Goal: Transaction & Acquisition: Purchase product/service

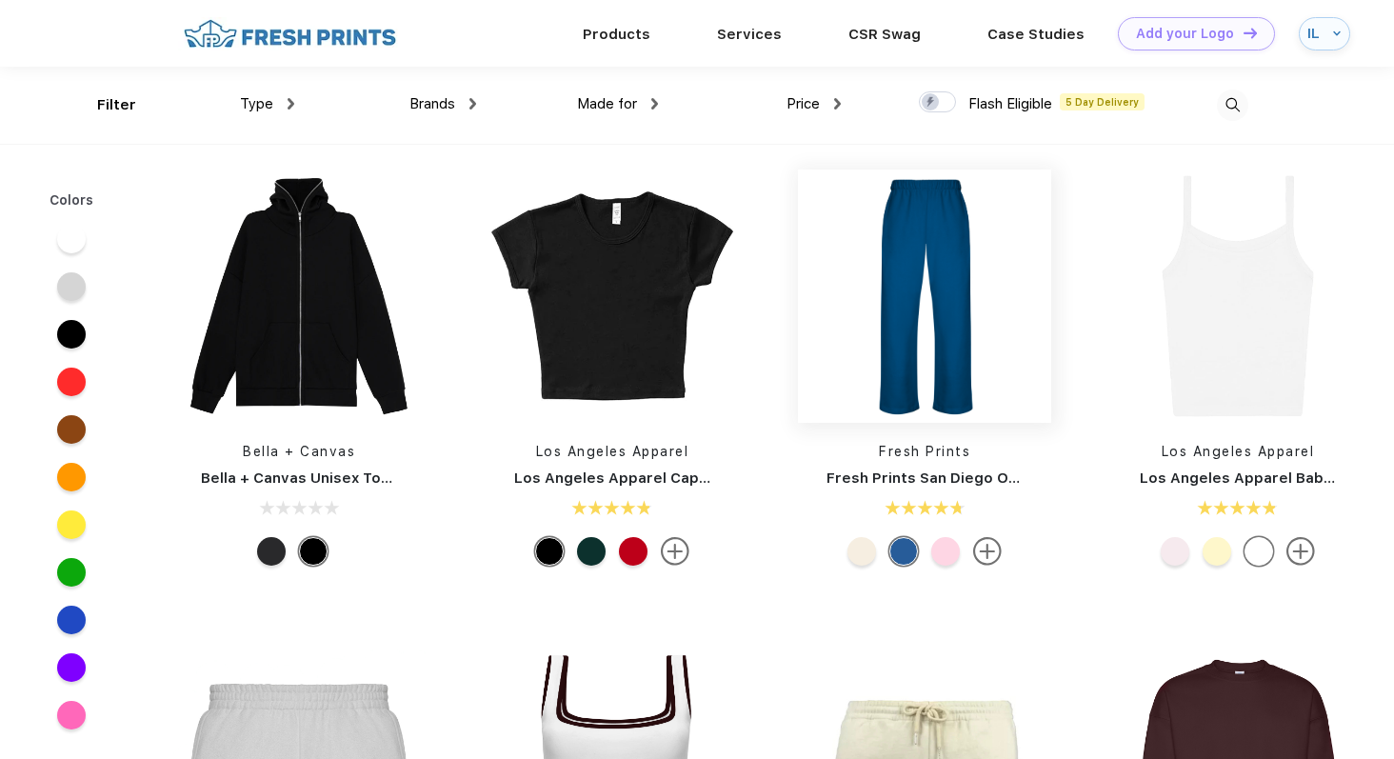
scroll to position [839, 0]
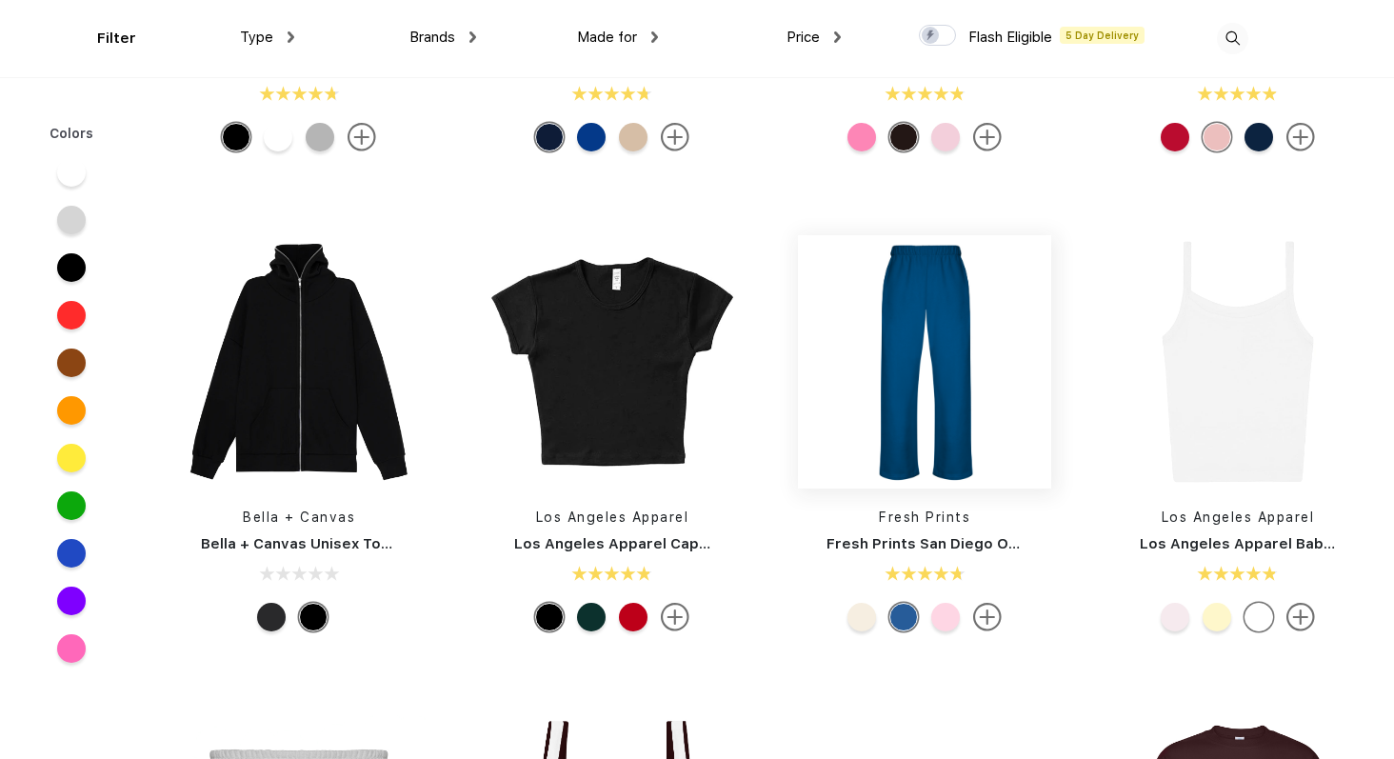
click at [947, 329] on img at bounding box center [924, 361] width 253 height 253
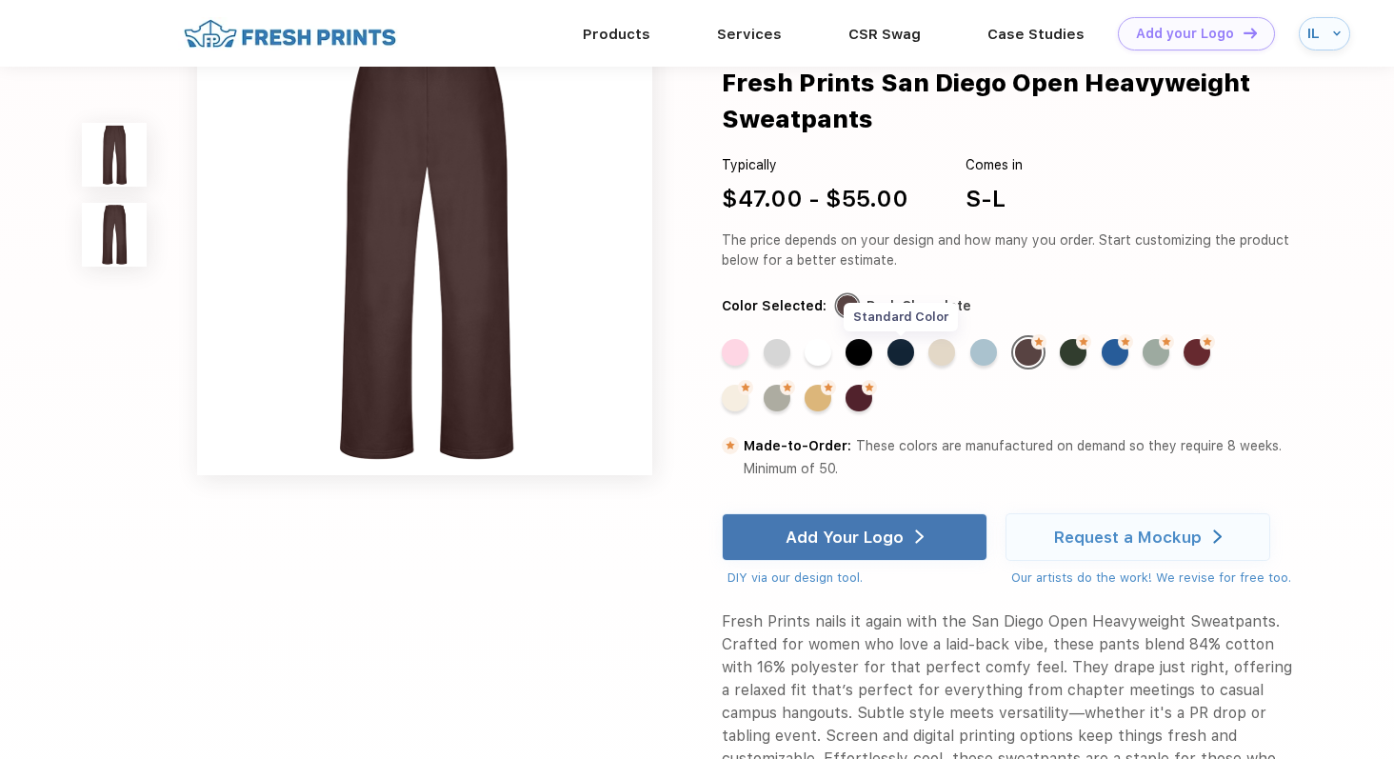
scroll to position [545, 0]
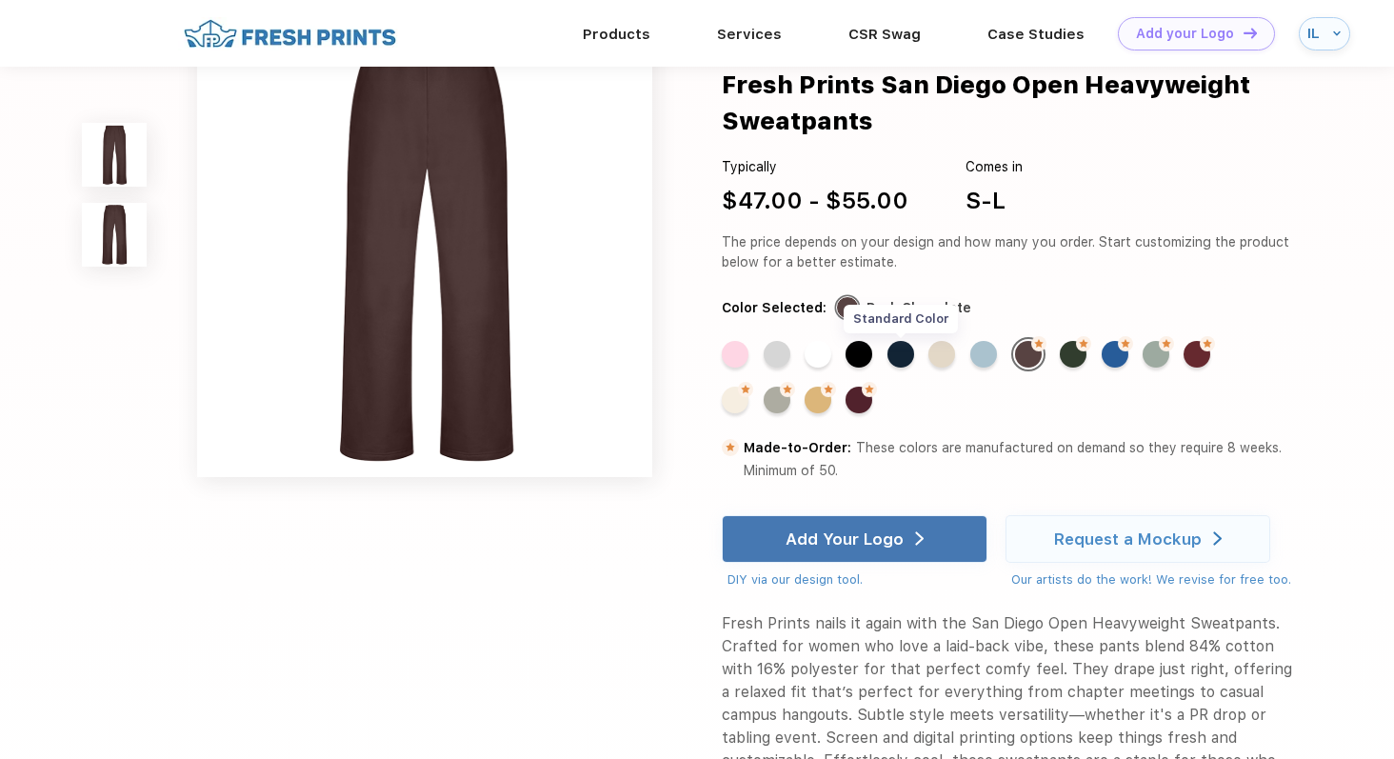
click at [905, 356] on div "Standard Color" at bounding box center [900, 354] width 27 height 27
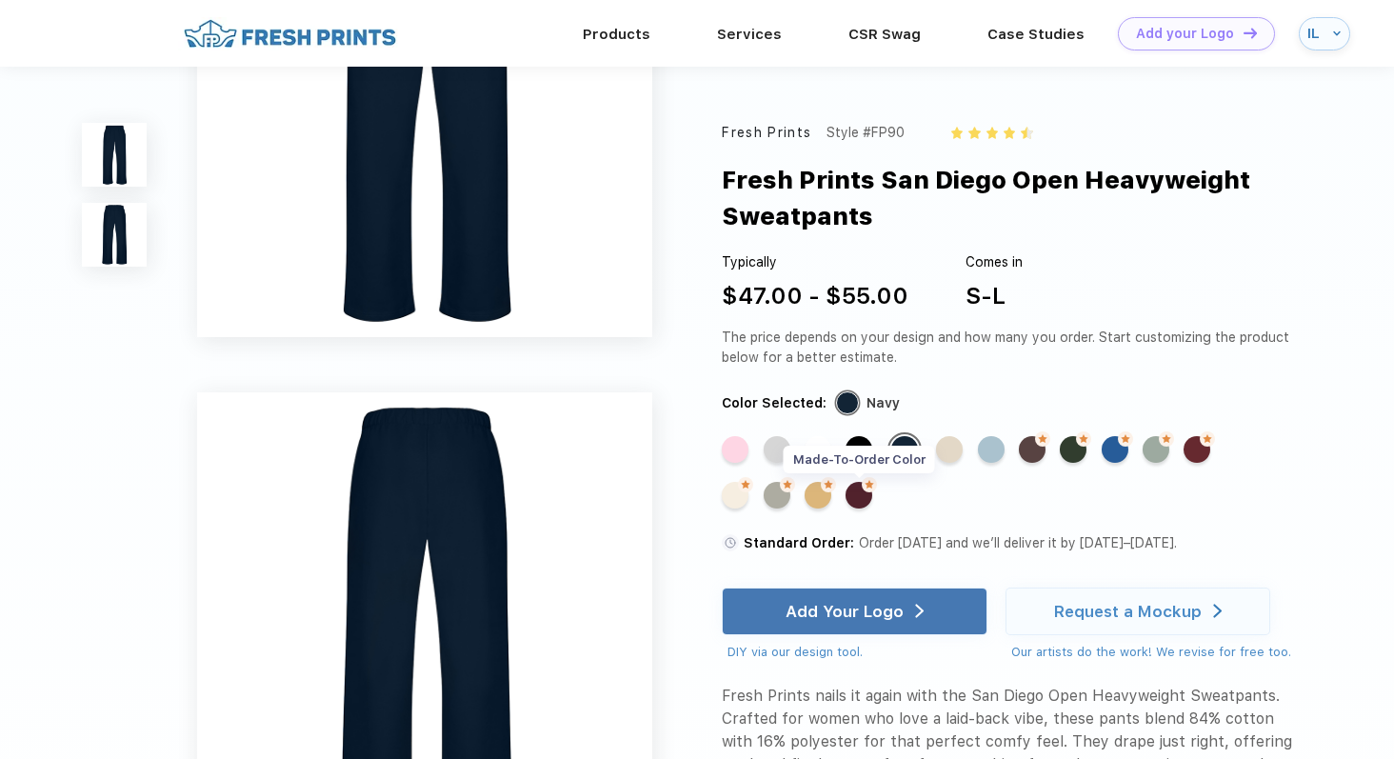
scroll to position [173, 0]
click at [979, 447] on div "Standard Color" at bounding box center [991, 449] width 27 height 27
click at [987, 447] on div "Standard Color" at bounding box center [991, 449] width 27 height 27
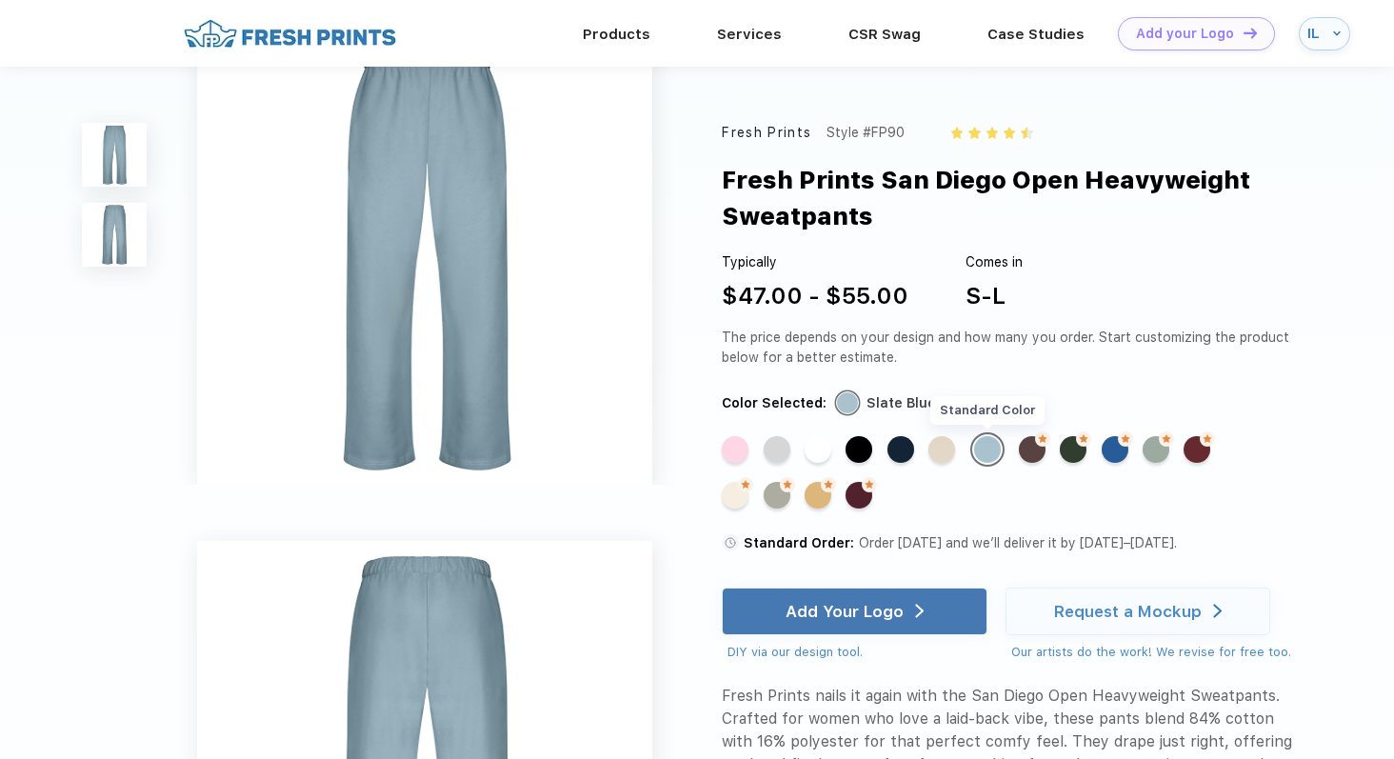
scroll to position [0, 0]
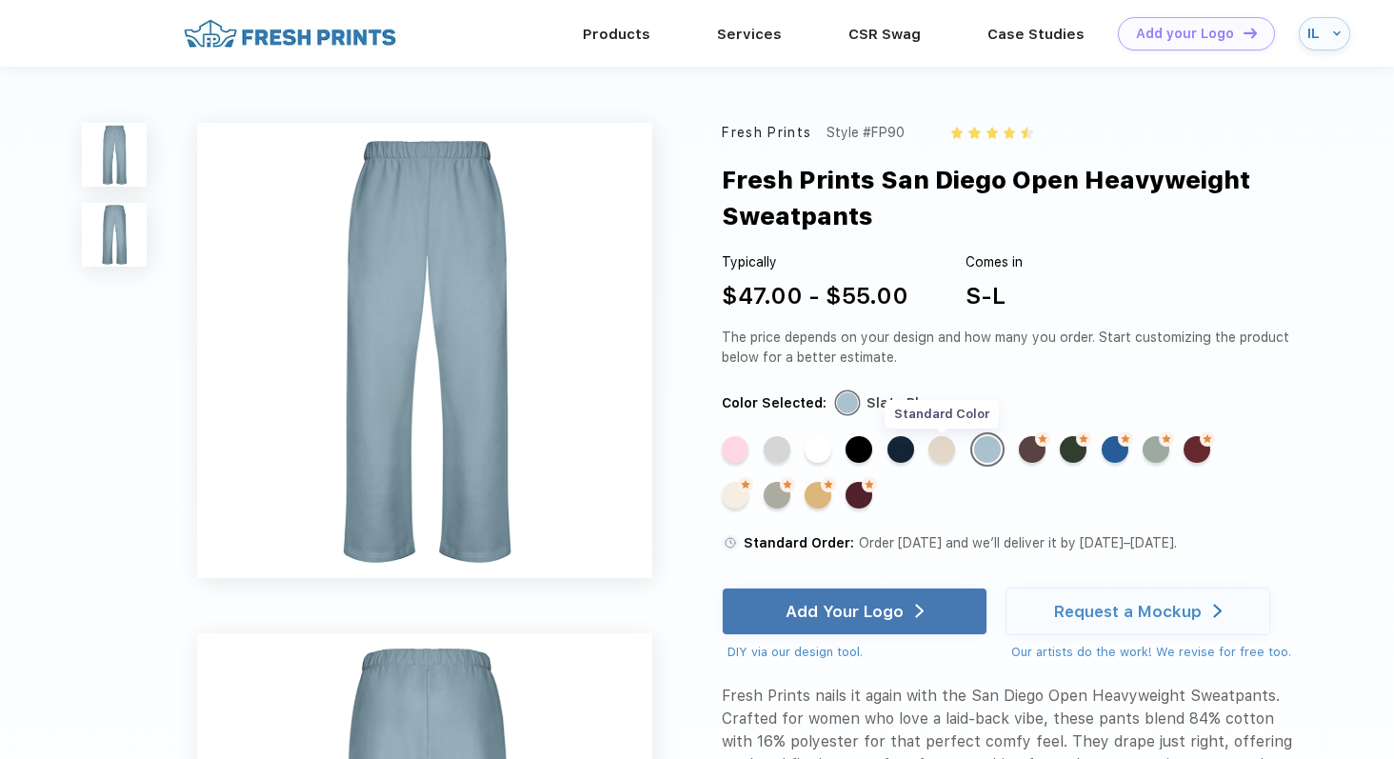
click at [948, 460] on div "Standard Color" at bounding box center [941, 449] width 27 height 27
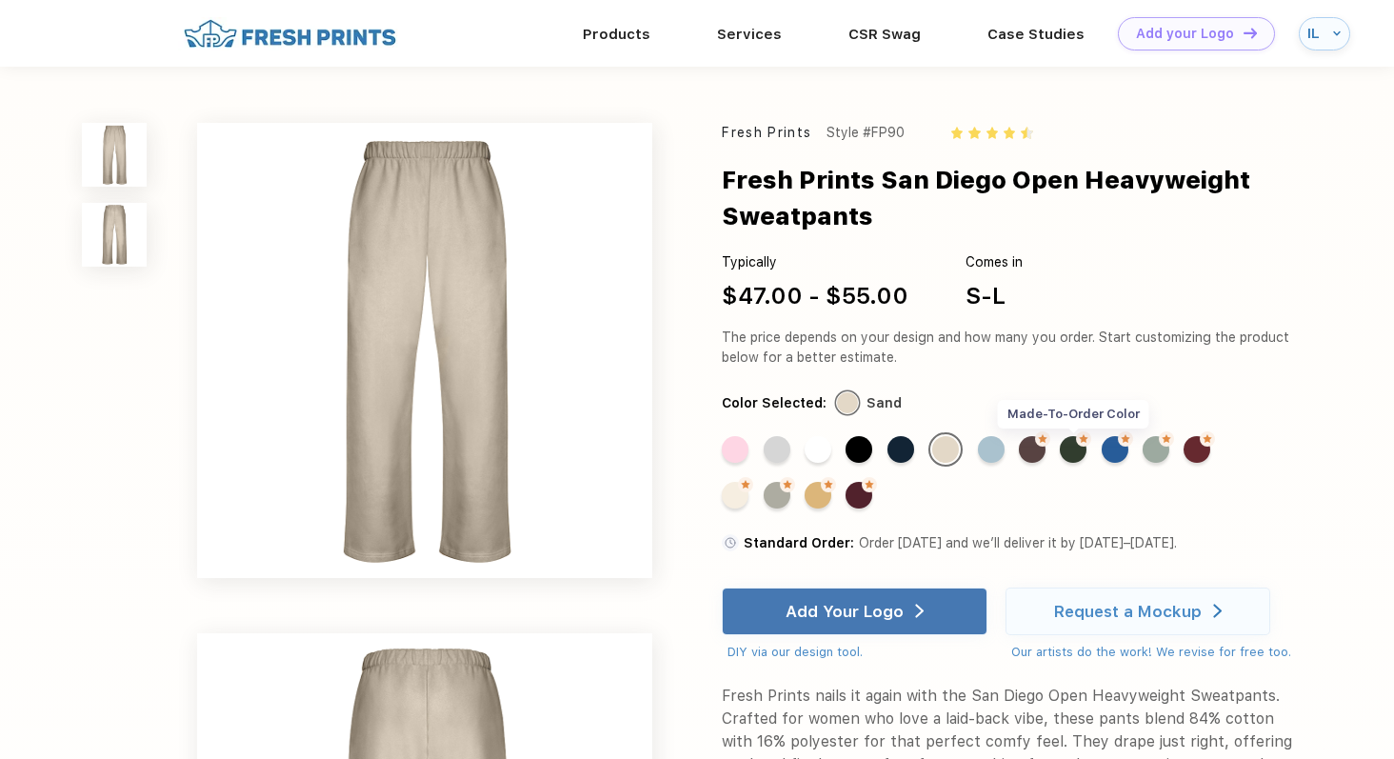
click at [1081, 453] on div "Made-to-Order Color" at bounding box center [1073, 449] width 27 height 27
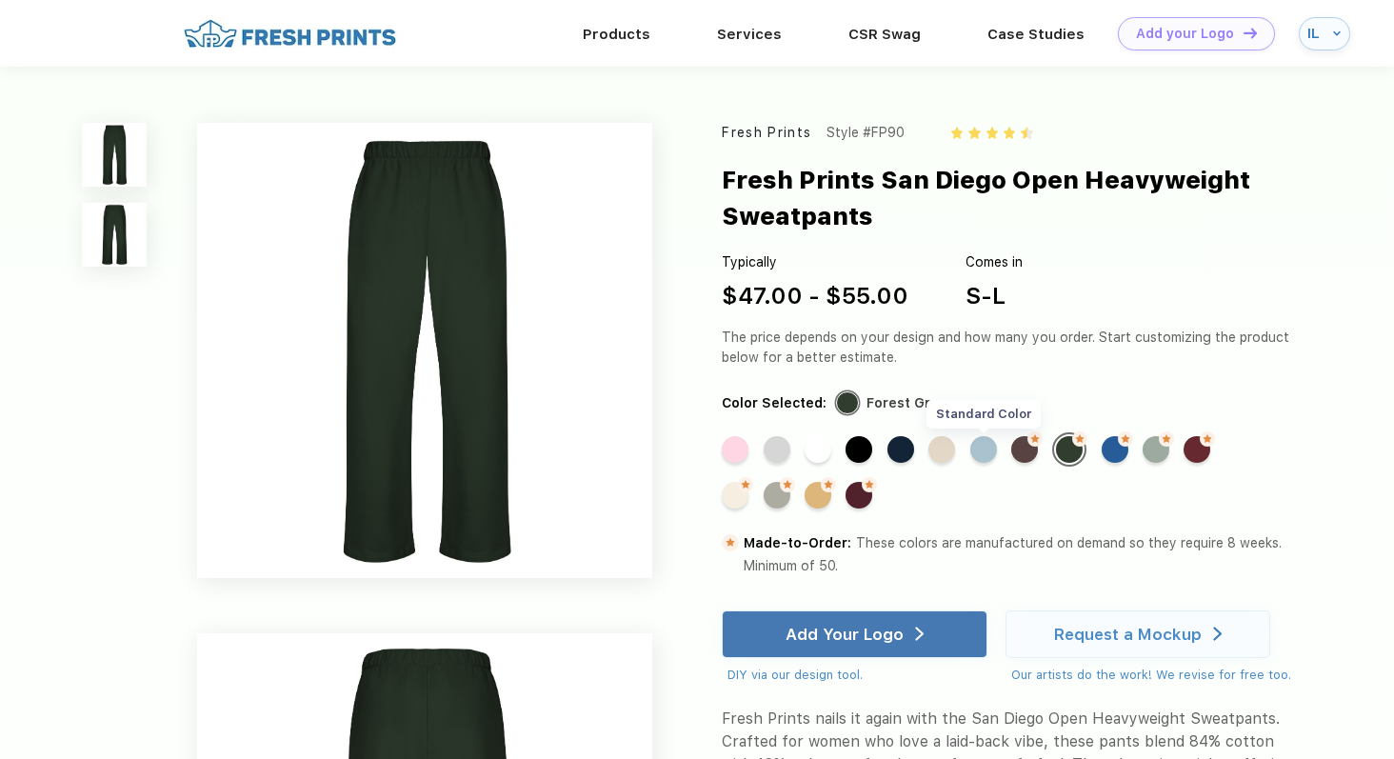
click at [987, 448] on div "Standard Color" at bounding box center [983, 449] width 27 height 27
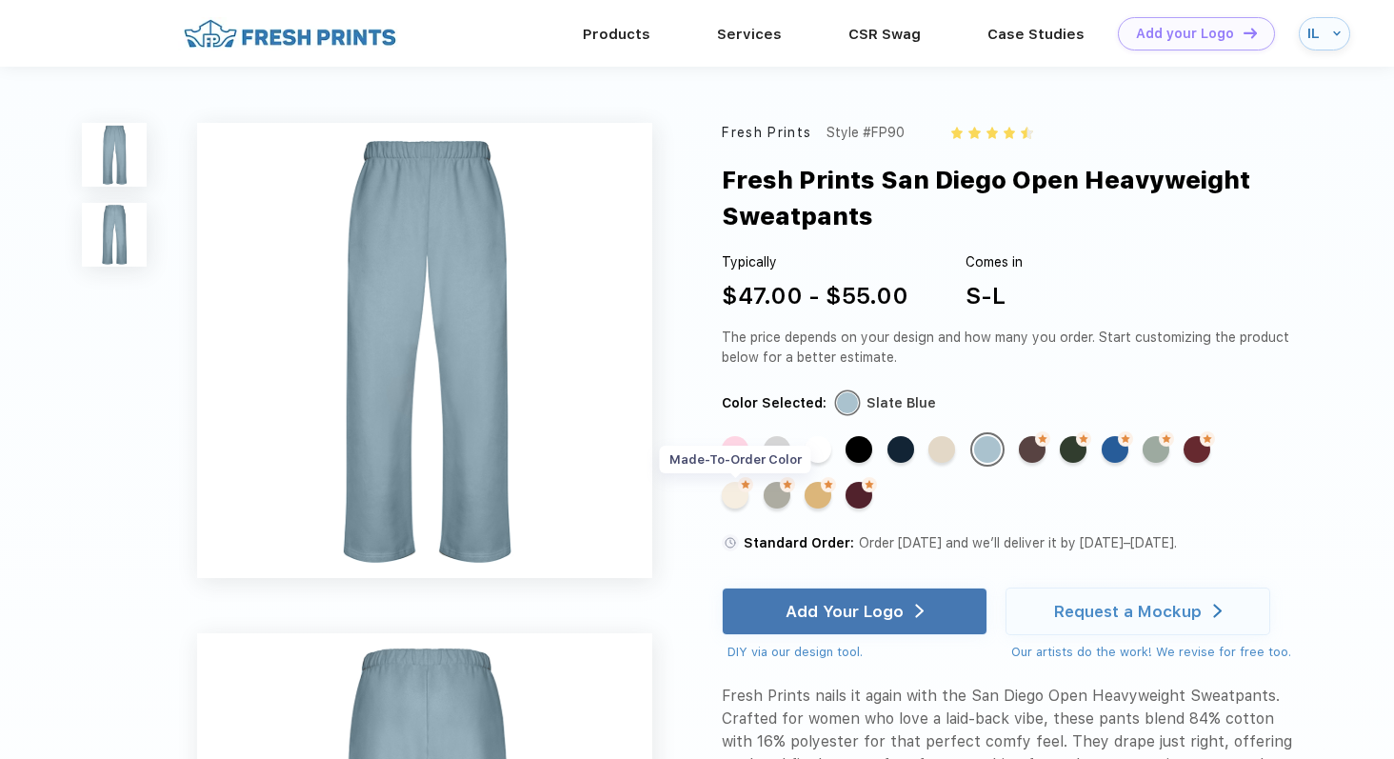
click at [735, 506] on div "Made-to-Order Color" at bounding box center [735, 495] width 27 height 27
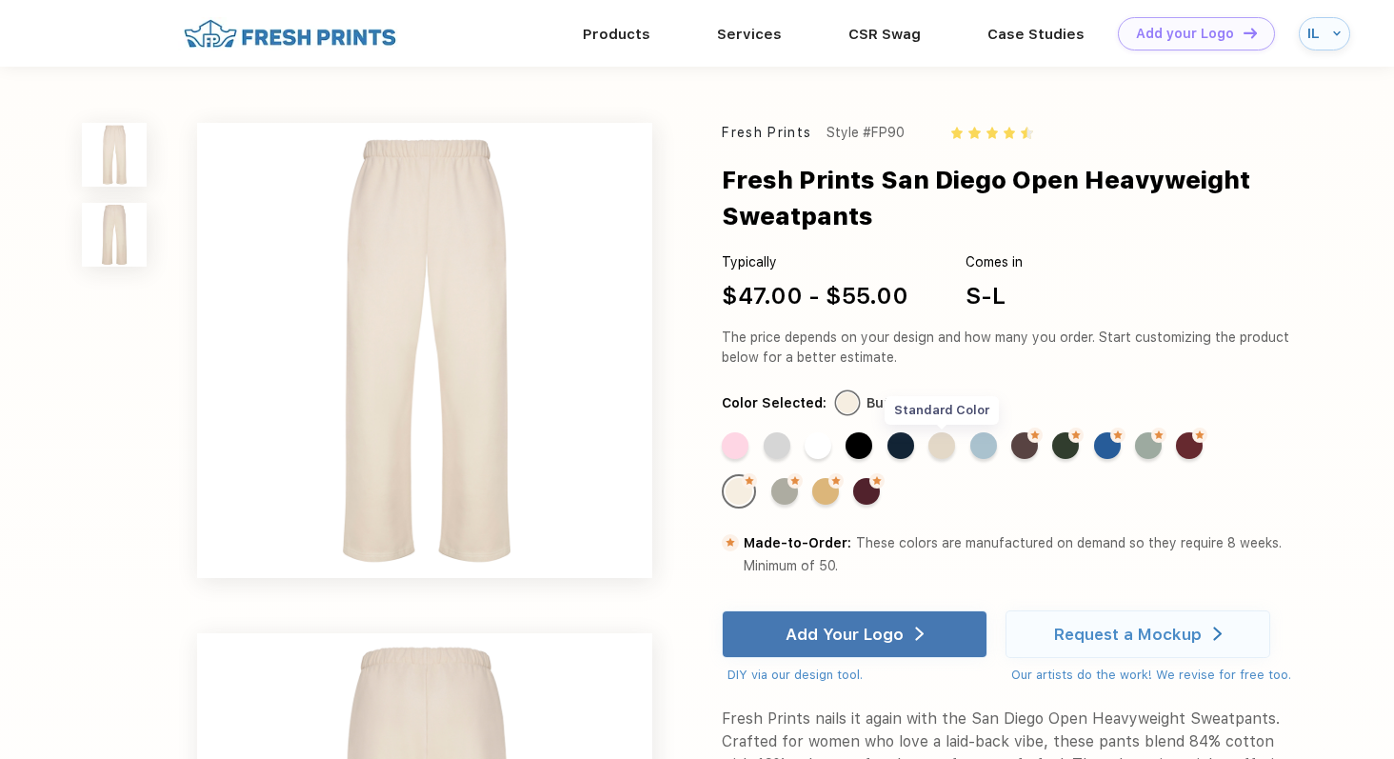
click at [937, 448] on div "Standard Color" at bounding box center [941, 445] width 27 height 27
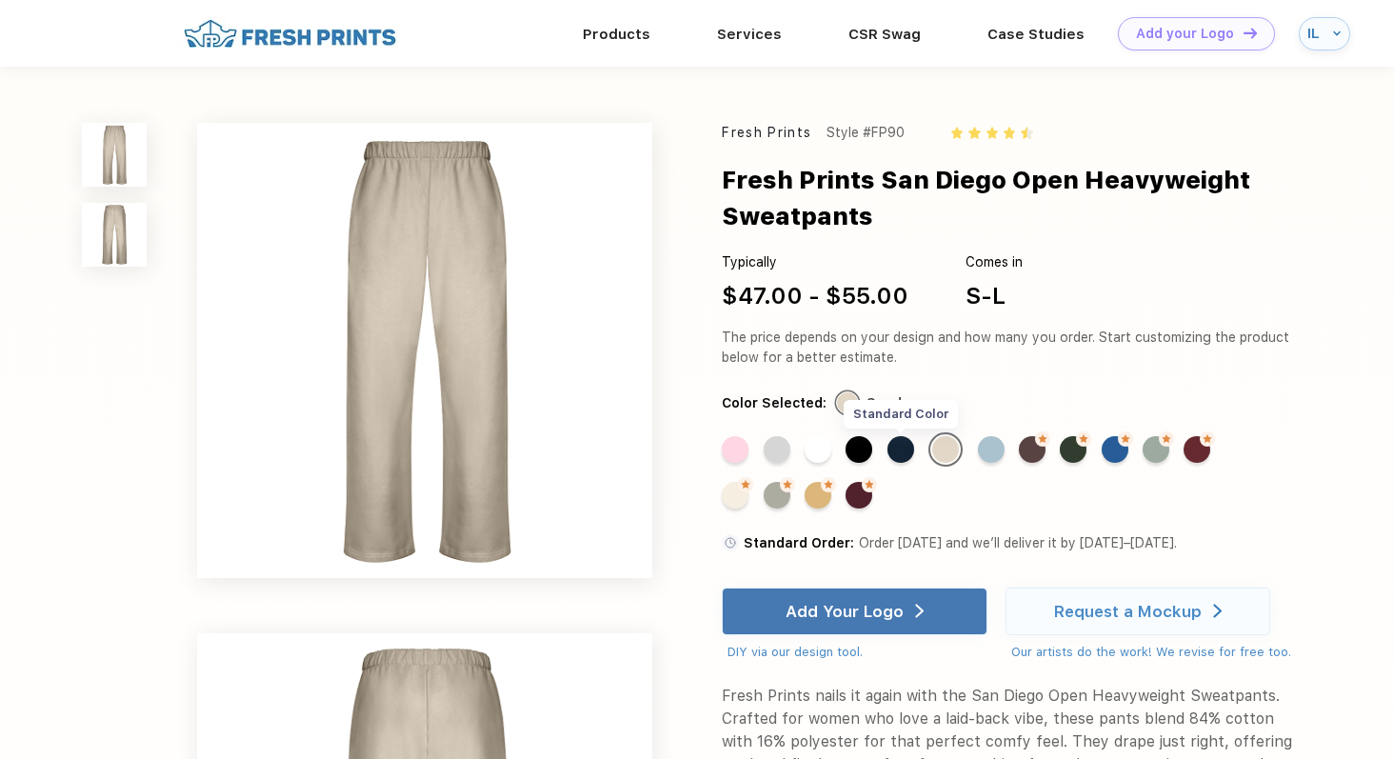
click at [898, 452] on div "Standard Color" at bounding box center [900, 449] width 27 height 27
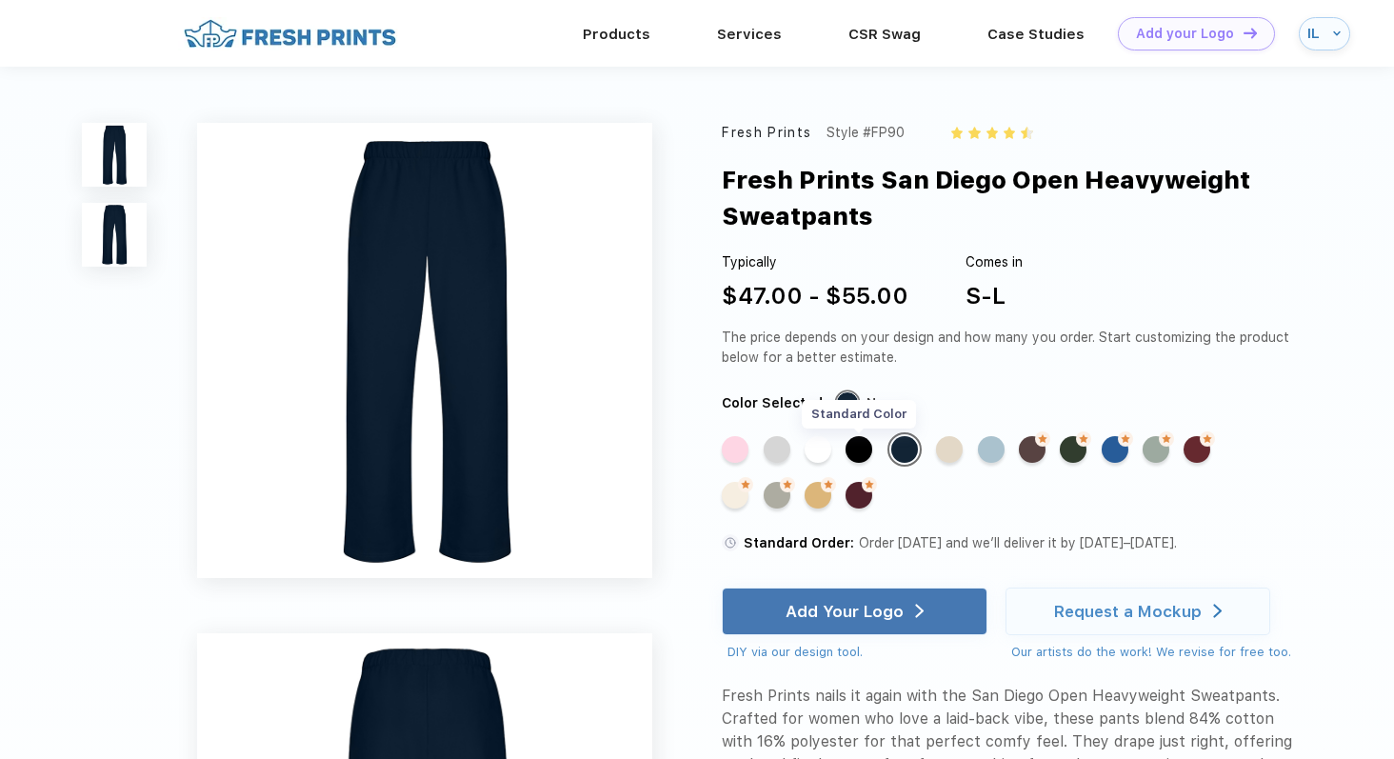
click at [866, 453] on div "Standard Color" at bounding box center [859, 449] width 27 height 27
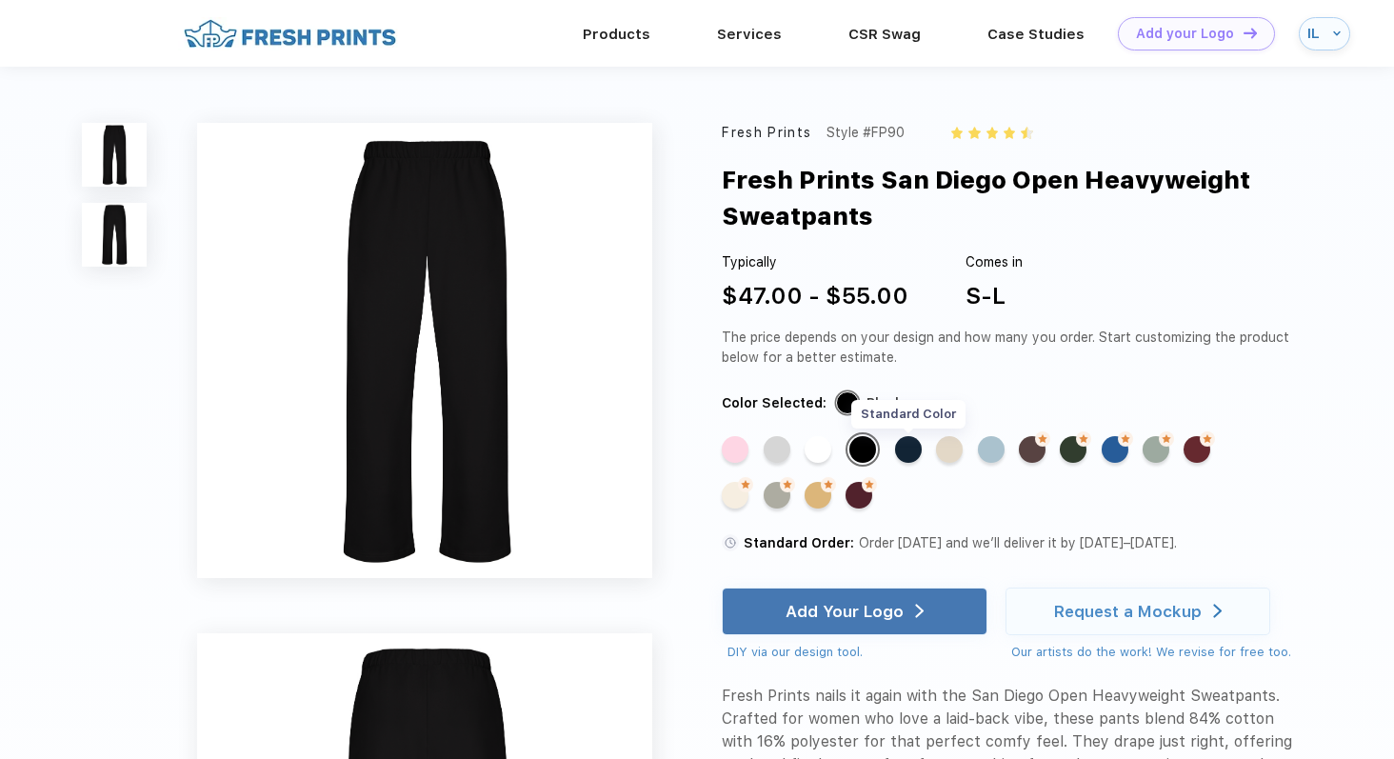
click at [899, 448] on div "Standard Color" at bounding box center [908, 449] width 27 height 27
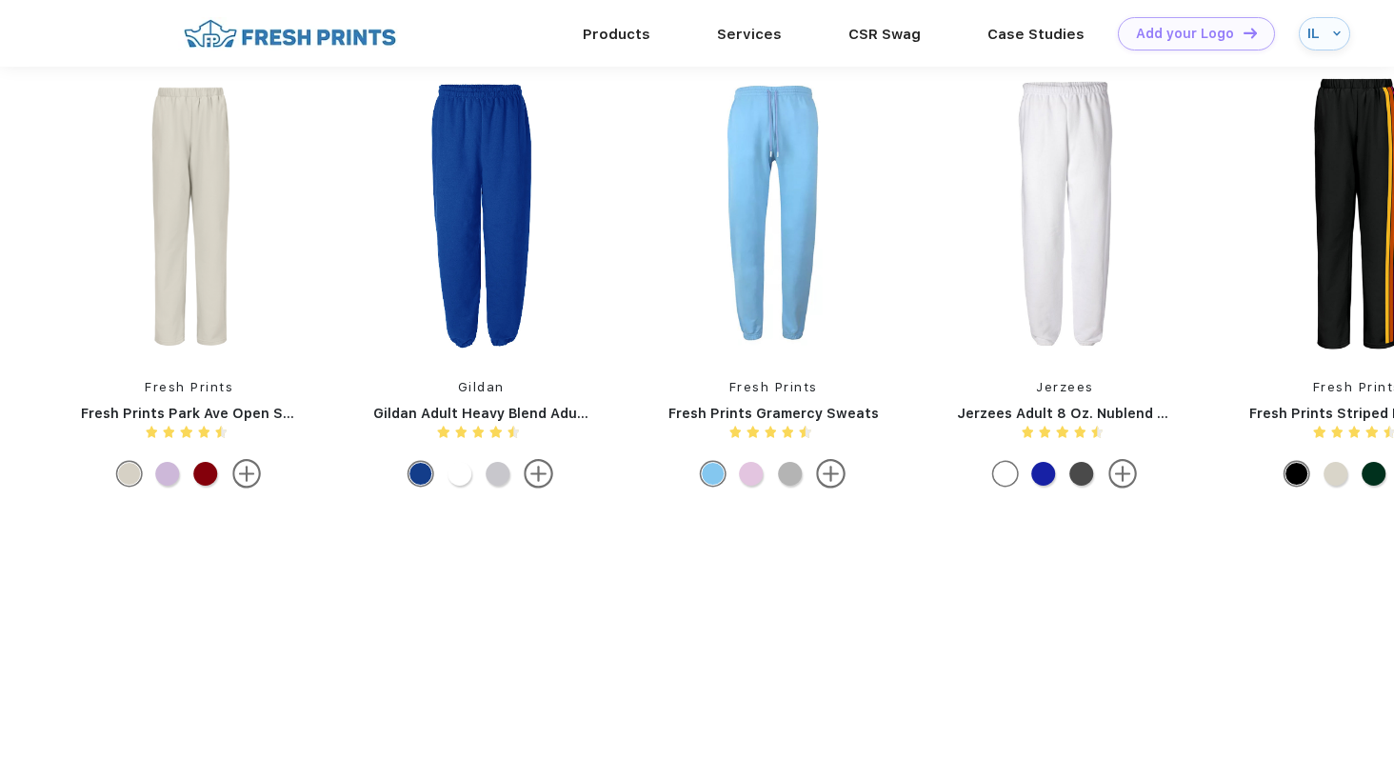
scroll to position [1894, 0]
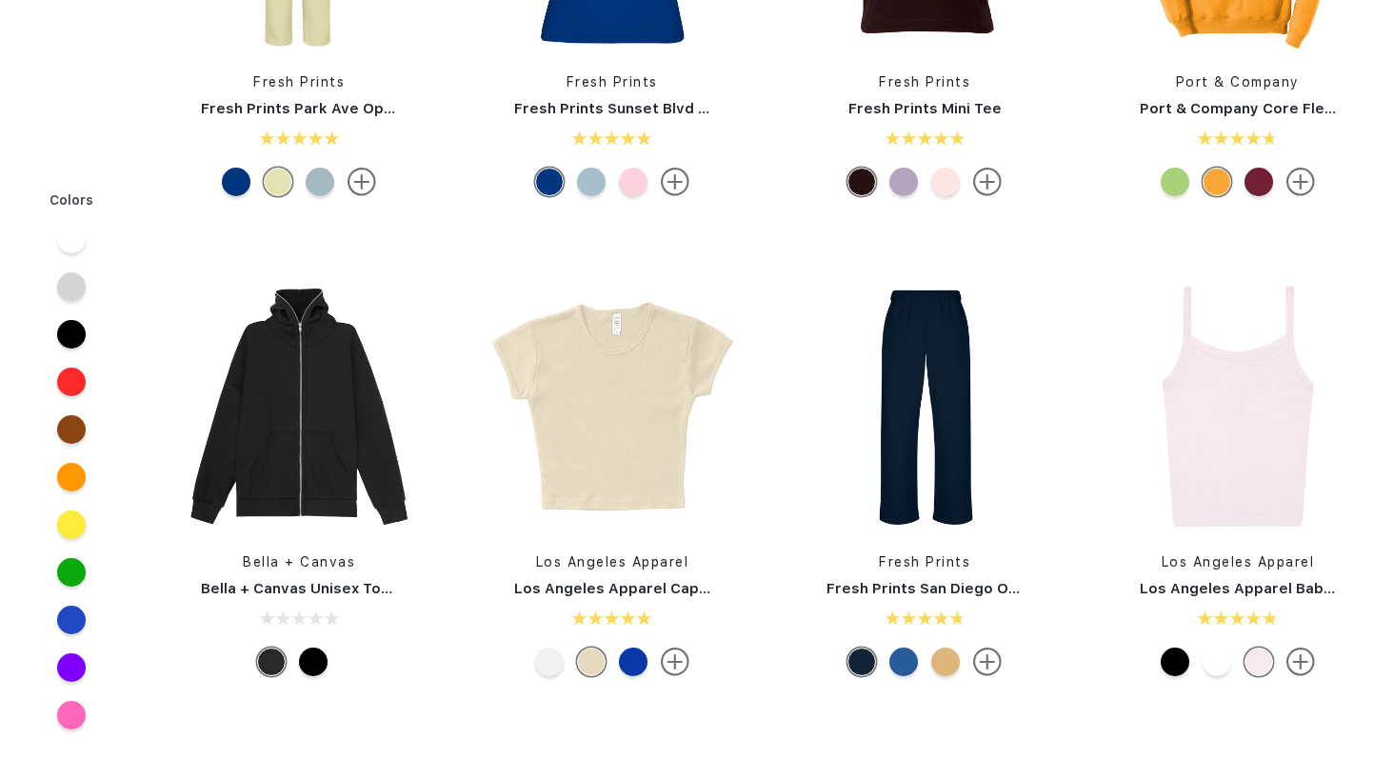
scroll to position [839, 0]
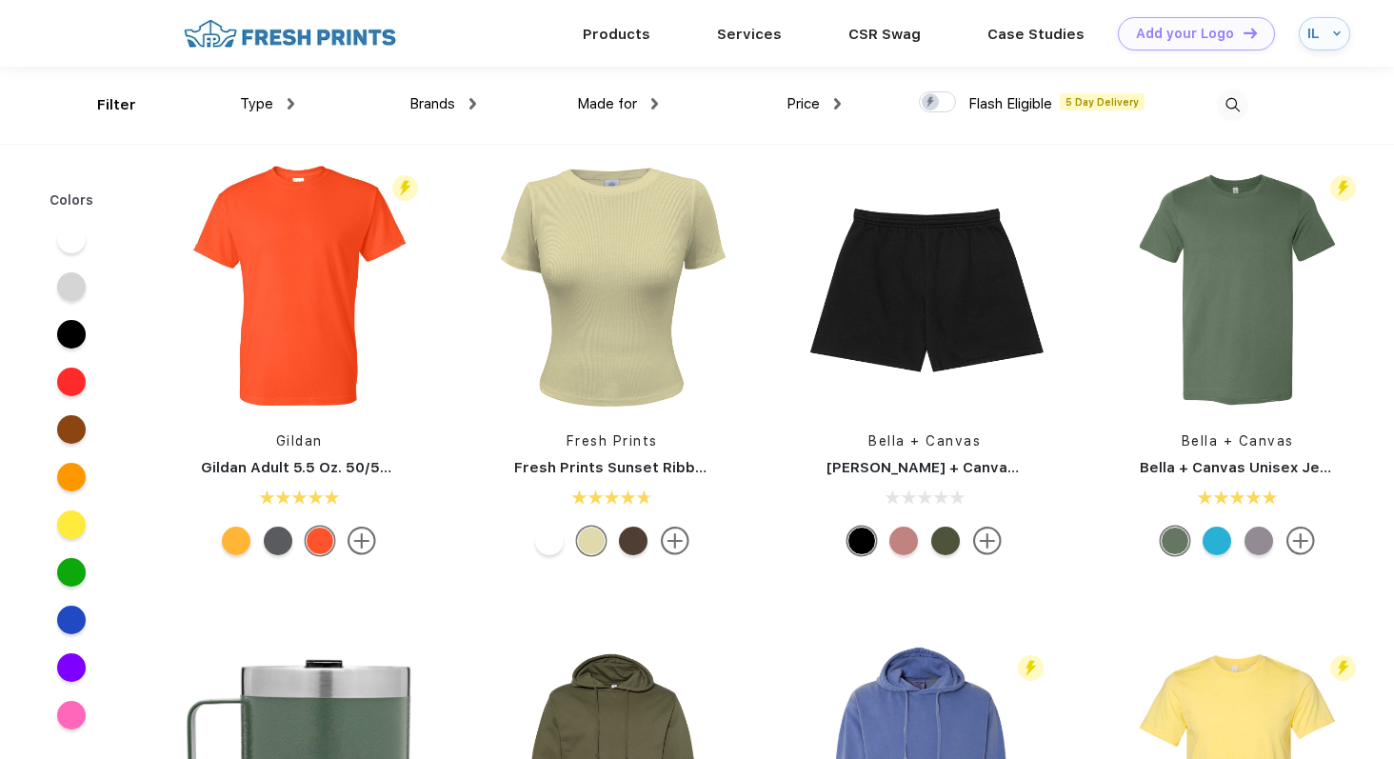
scroll to position [5991, 0]
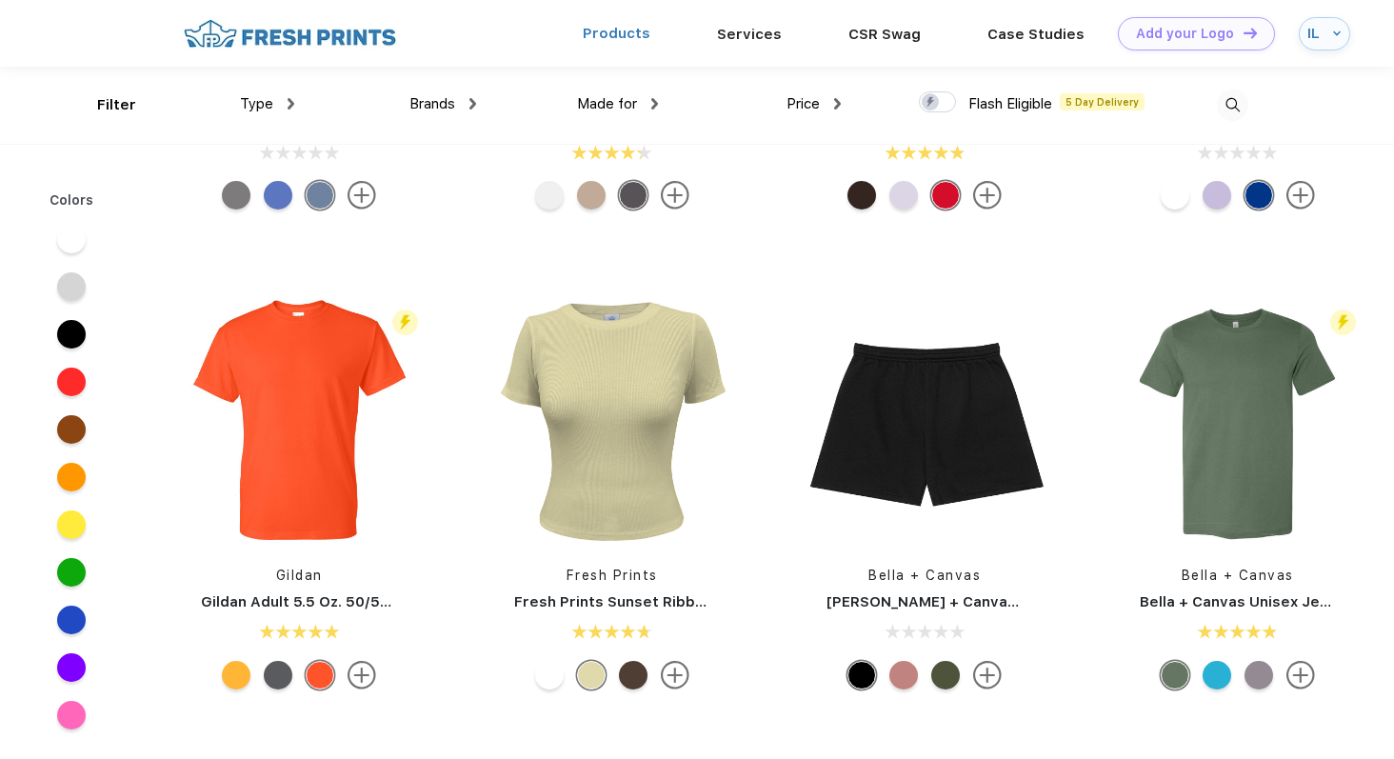
click at [629, 33] on link "Products" at bounding box center [617, 33] width 68 height 17
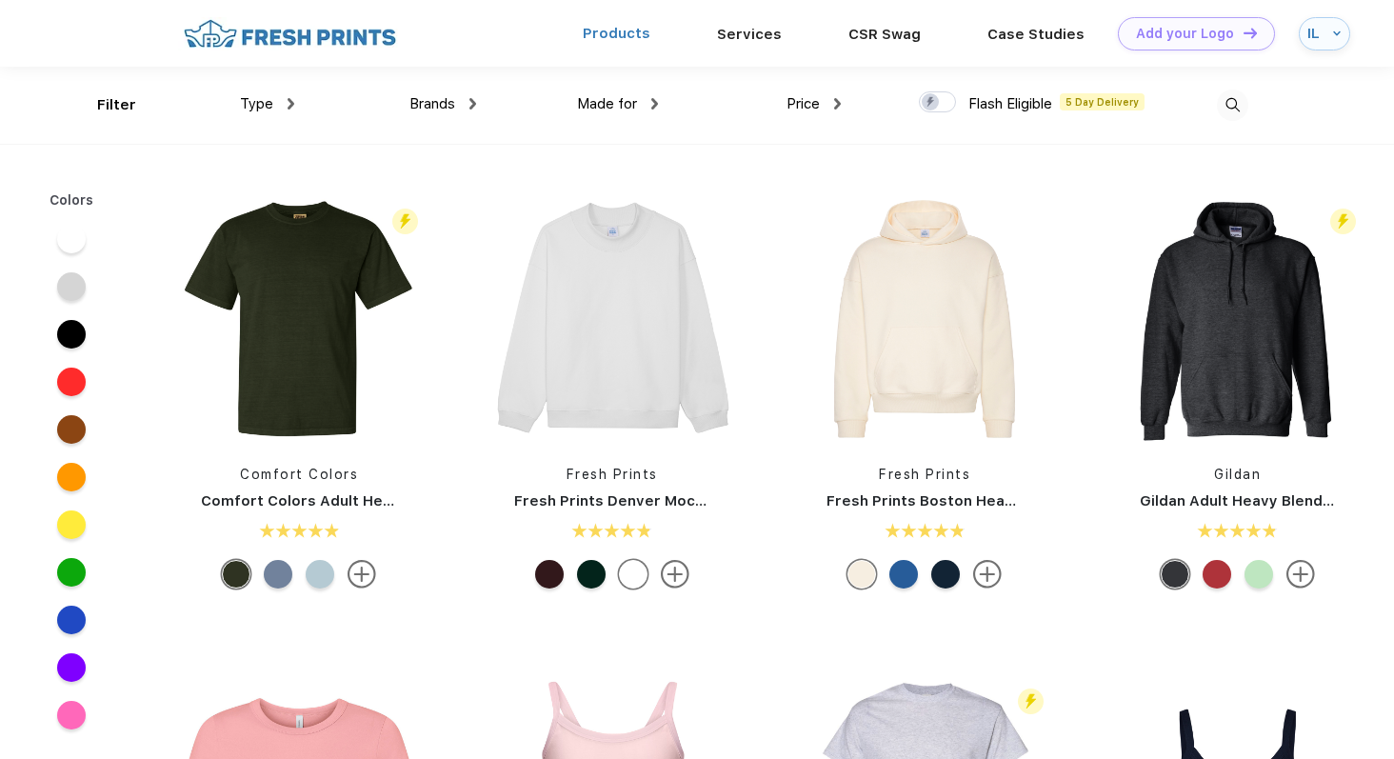
scroll to position [1, 0]
click at [276, 108] on div "Type" at bounding box center [267, 103] width 54 height 22
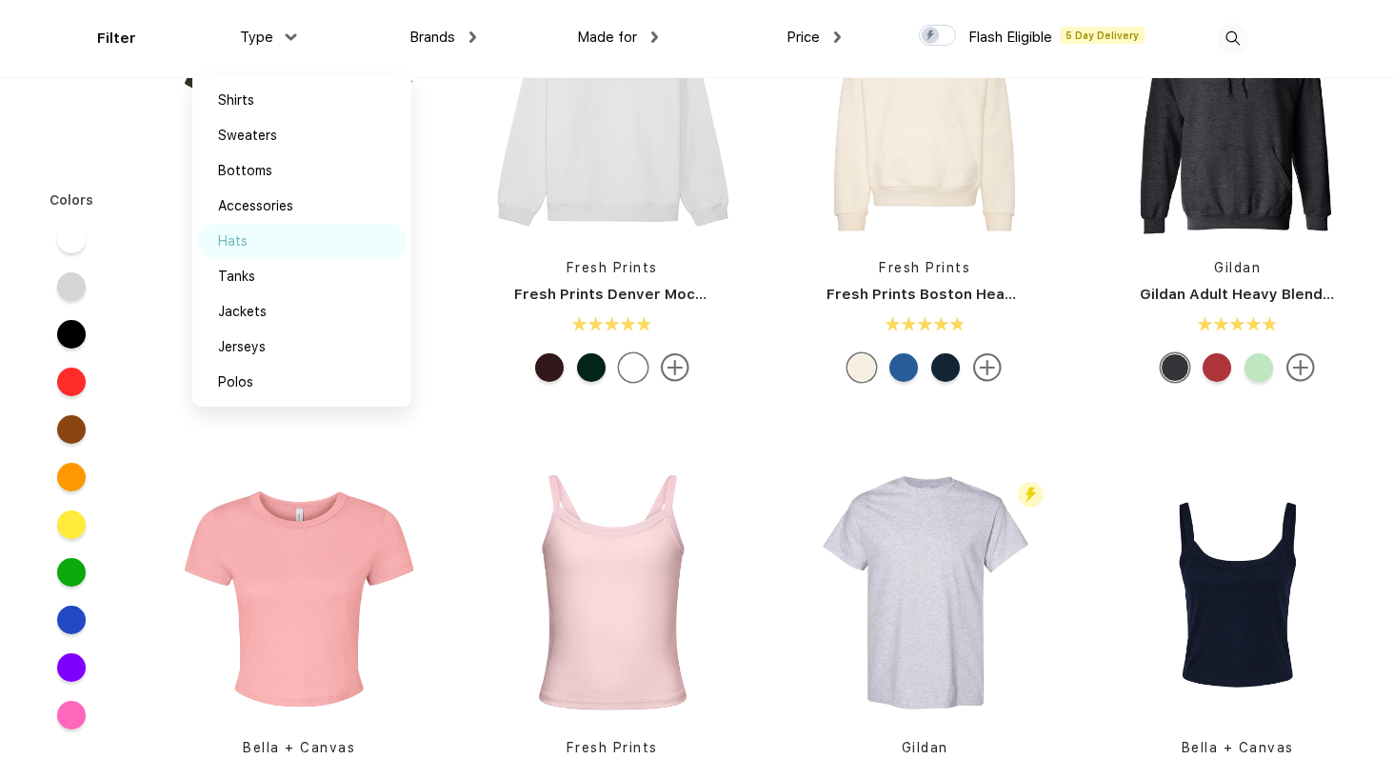
scroll to position [131, 0]
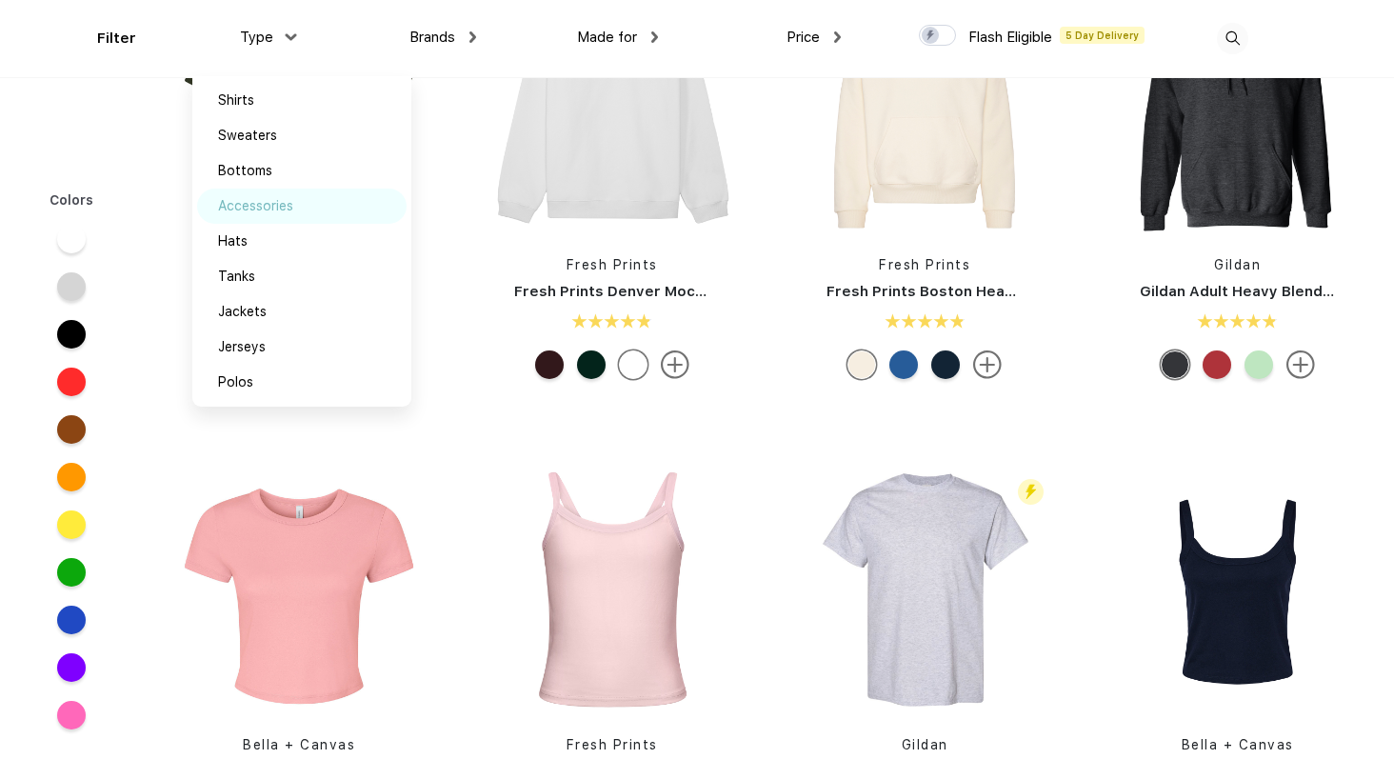
click at [278, 209] on div "Accessories" at bounding box center [255, 206] width 75 height 20
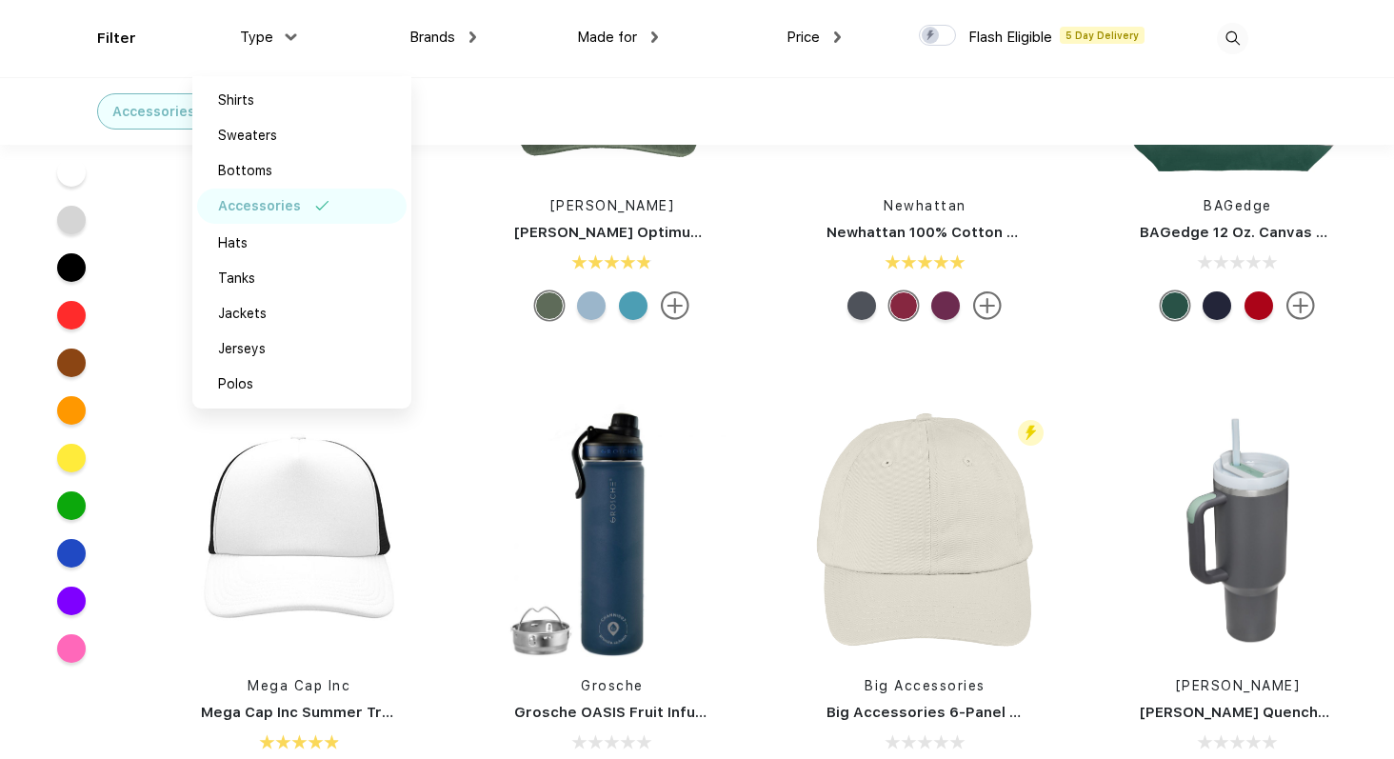
scroll to position [191, 0]
click at [139, 450] on div "Colors" at bounding box center [71, 398] width 143 height 548
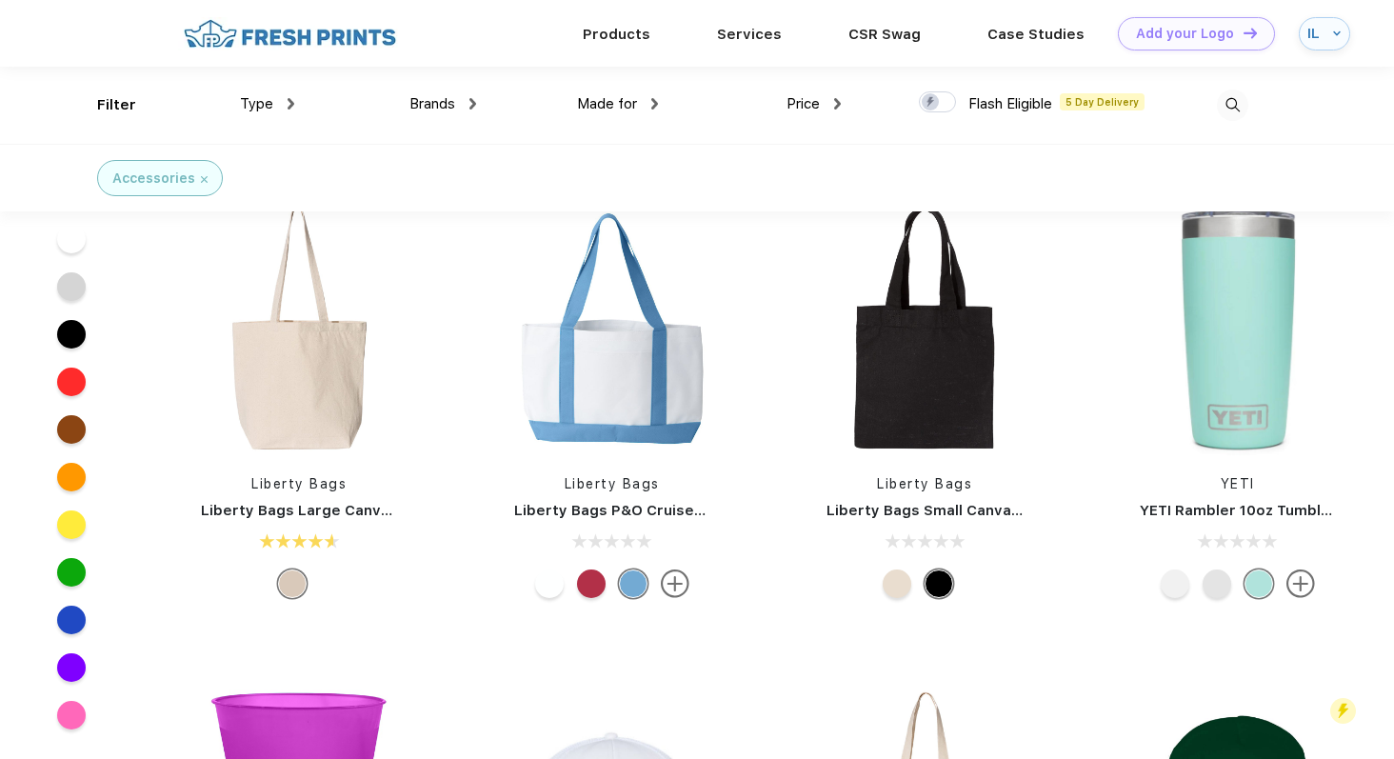
scroll to position [1762, 0]
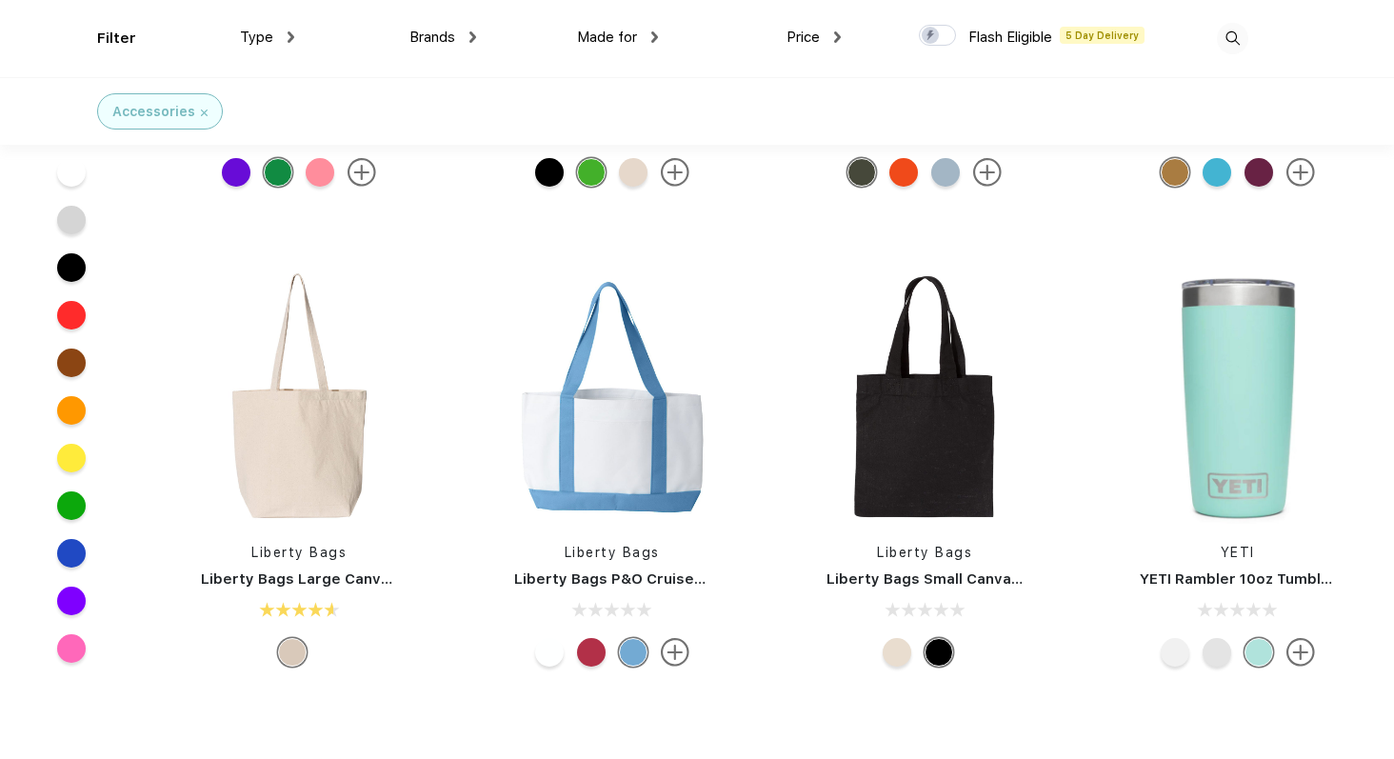
click at [1170, 652] on div at bounding box center [1175, 652] width 29 height 29
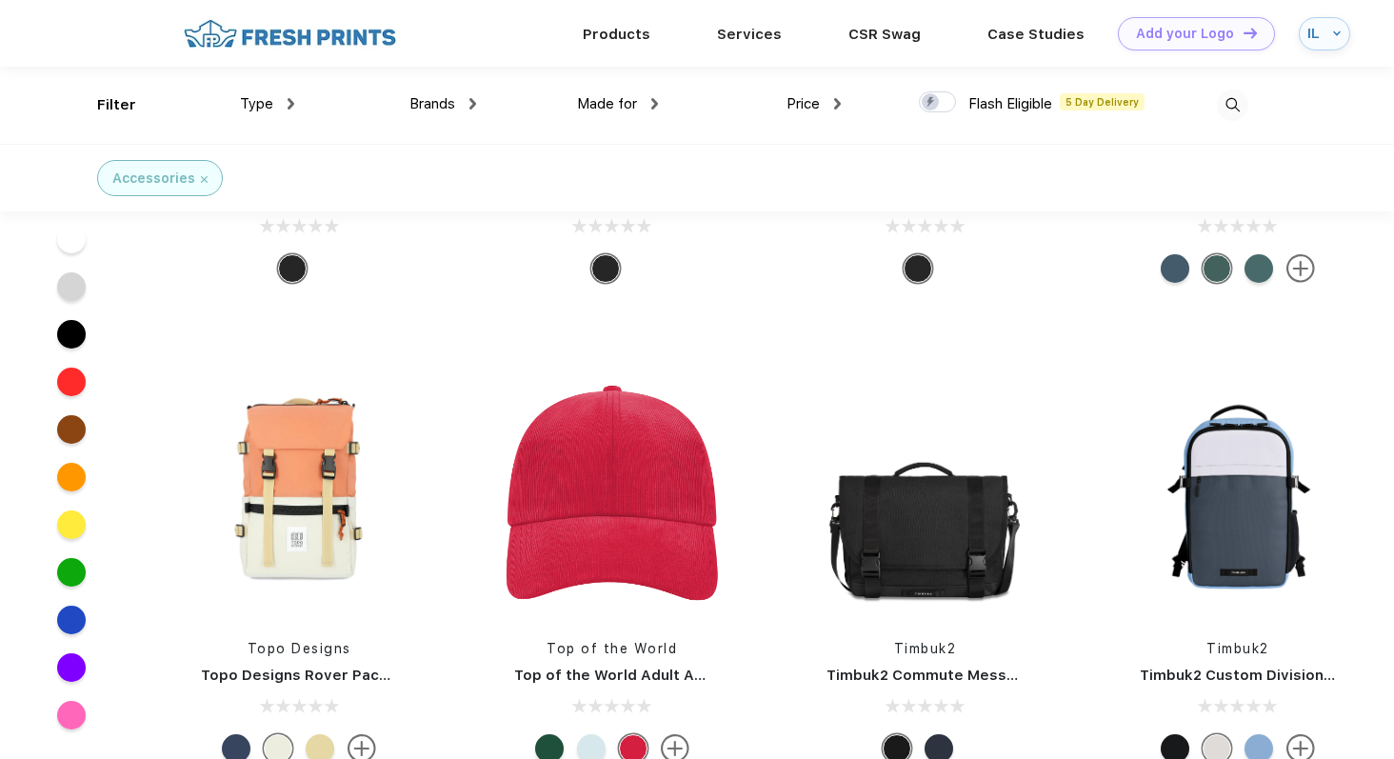
scroll to position [17457, 0]
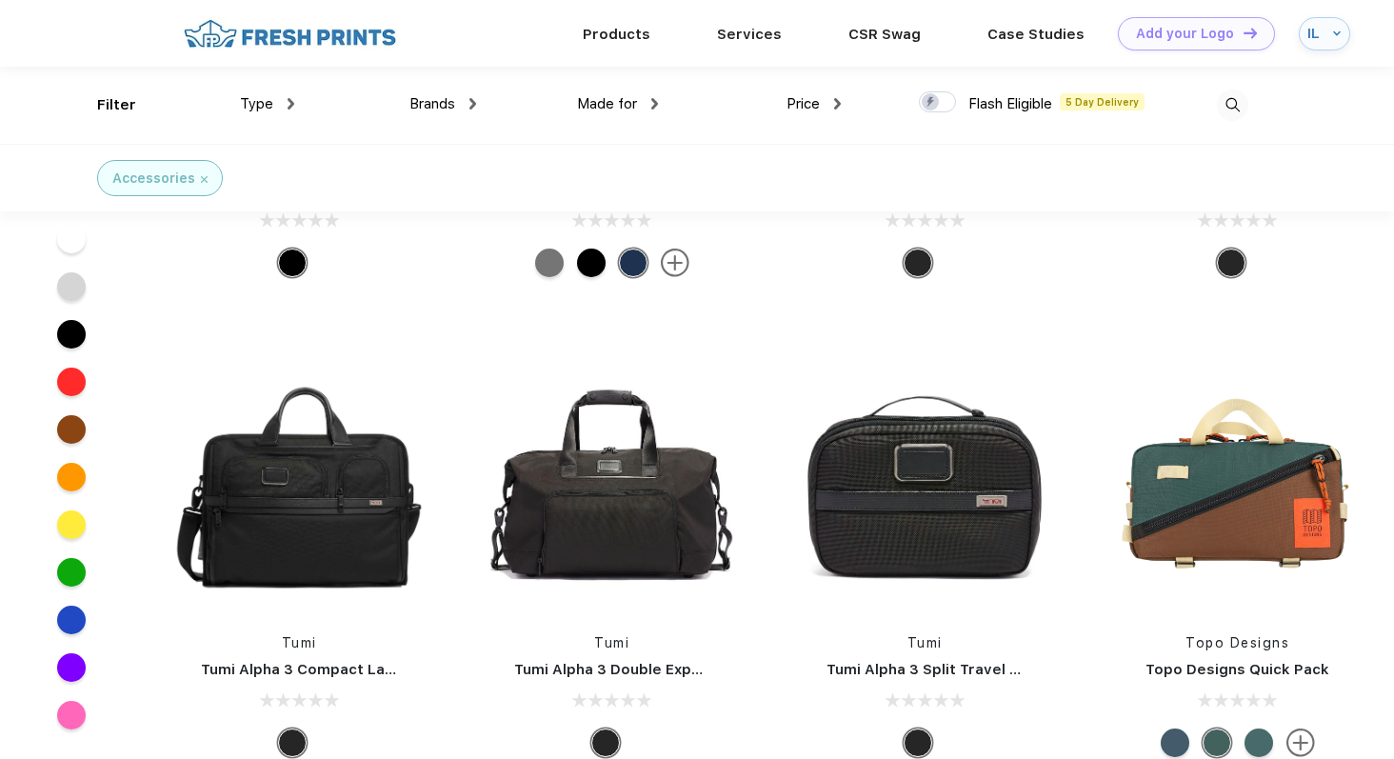
click at [1237, 105] on img at bounding box center [1232, 105] width 31 height 31
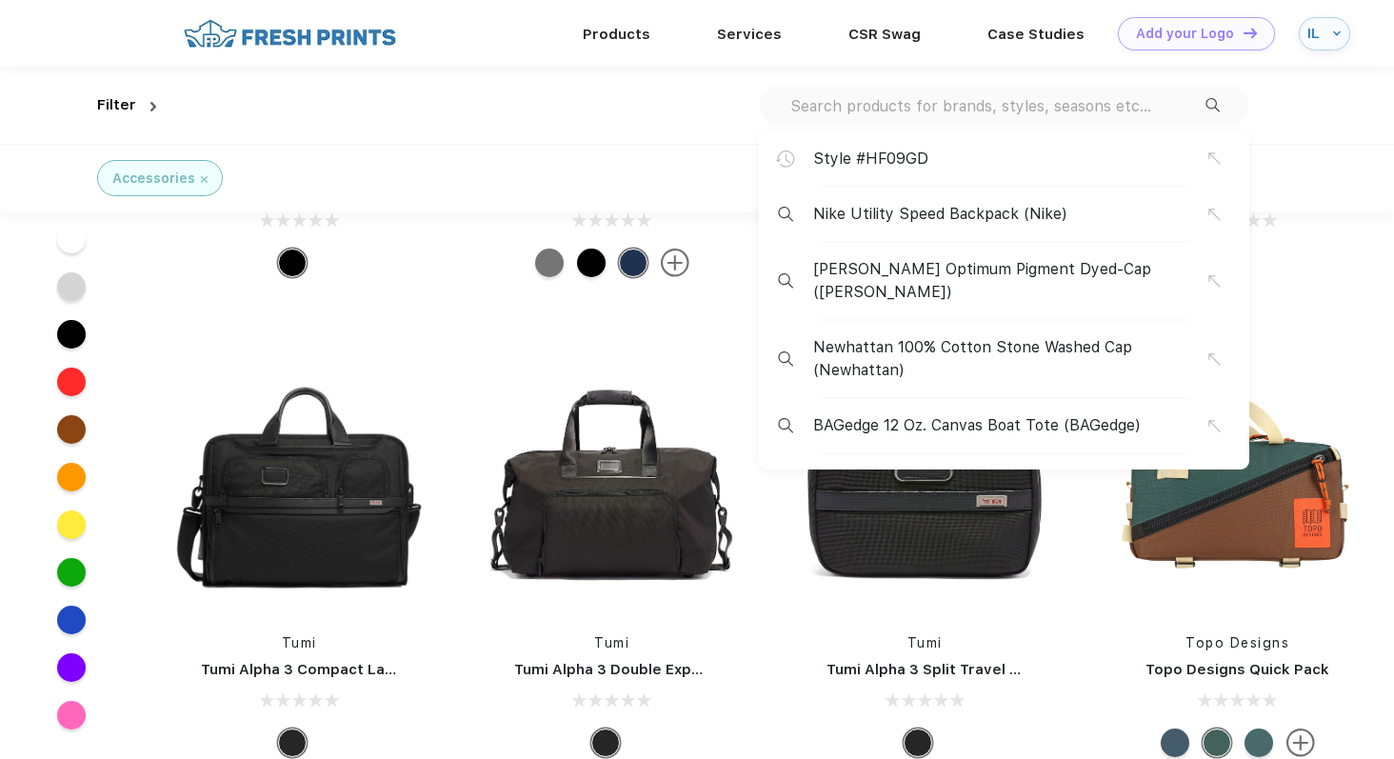
click at [1112, 110] on input "text" at bounding box center [996, 105] width 417 height 21
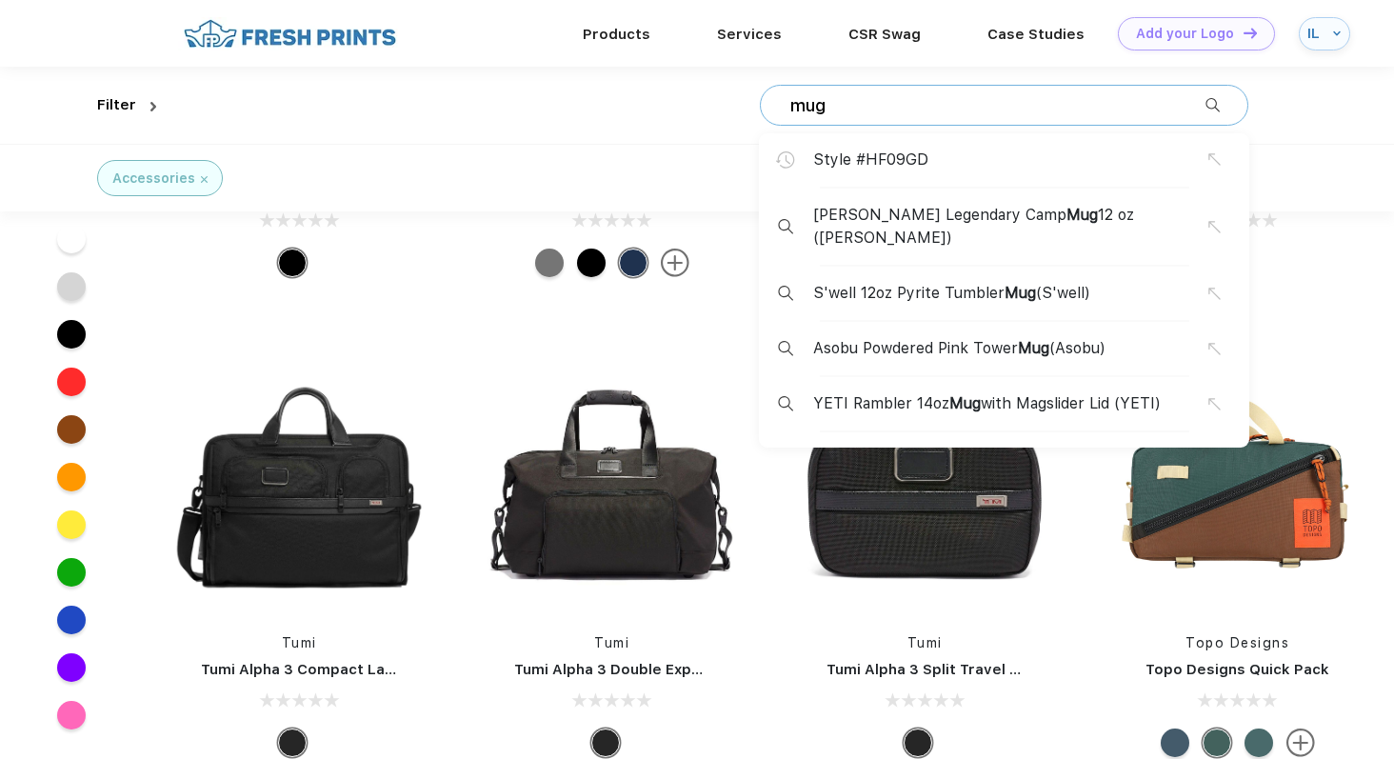
type input "mug"
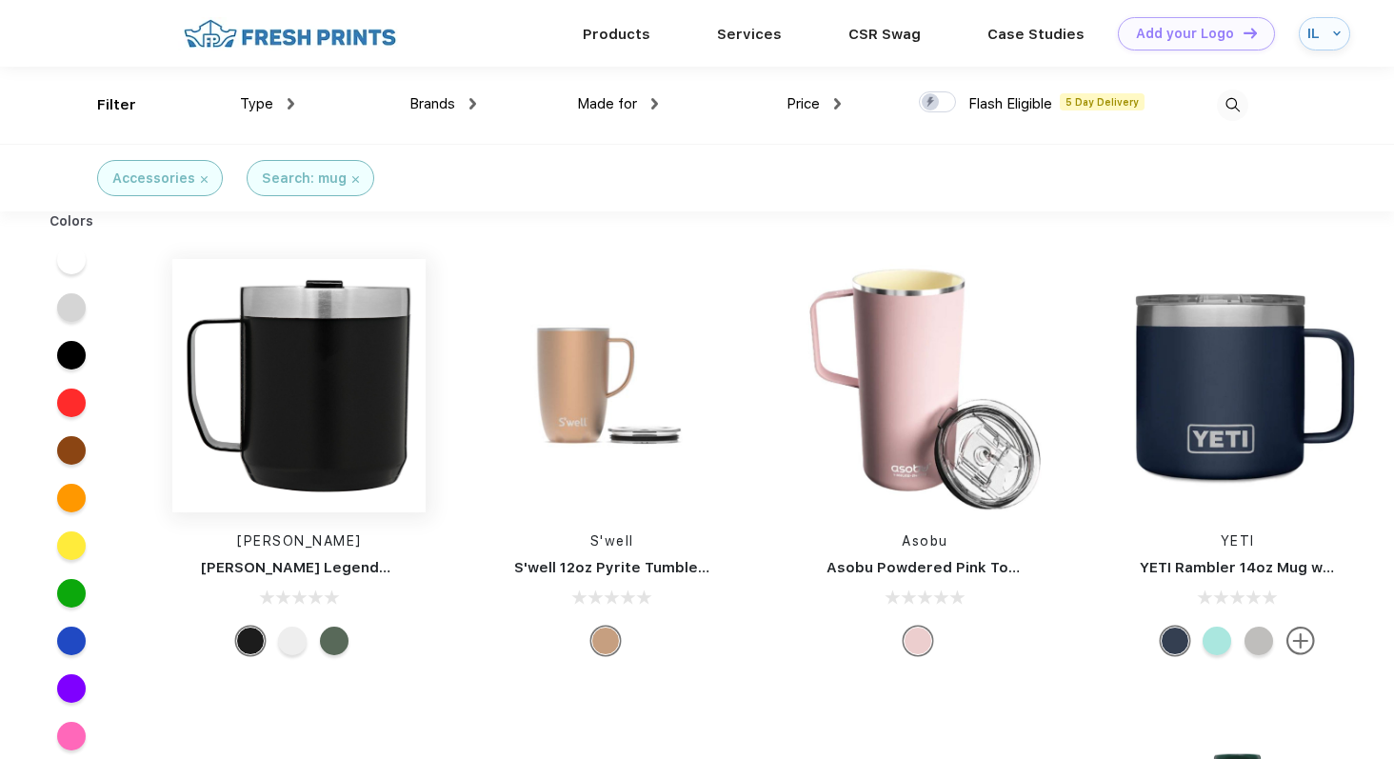
click at [322, 345] on img at bounding box center [298, 385] width 253 height 253
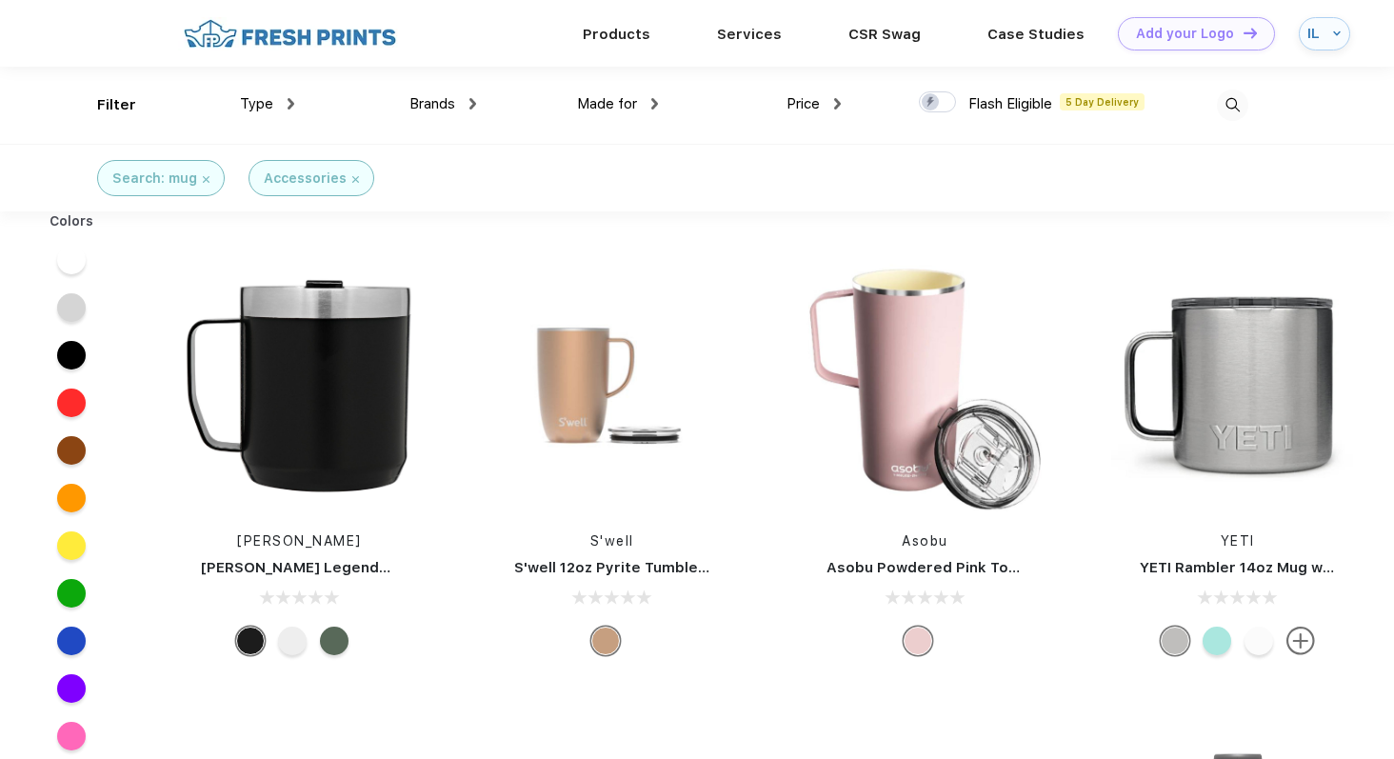
click at [805, 96] on span "Price" at bounding box center [802, 103] width 33 height 17
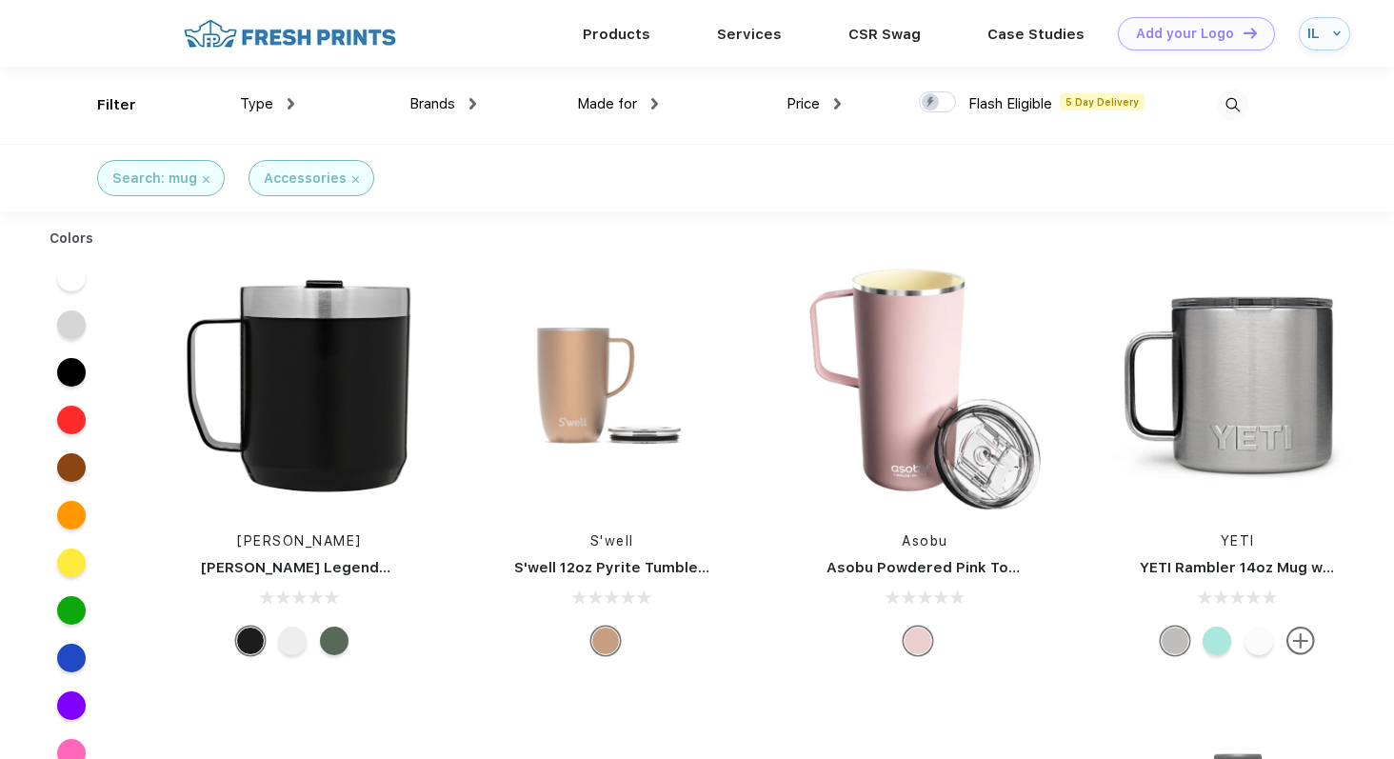
scroll to position [1, 0]
click at [820, 98] on span "Price" at bounding box center [802, 102] width 33 height 17
click at [847, 103] on div "Filter Type Shirts Sweaters Bottoms Accessories Hats Tanks Jackets Jerseys Polo…" at bounding box center [672, 104] width 1151 height 77
click at [836, 103] on img at bounding box center [837, 102] width 7 height 11
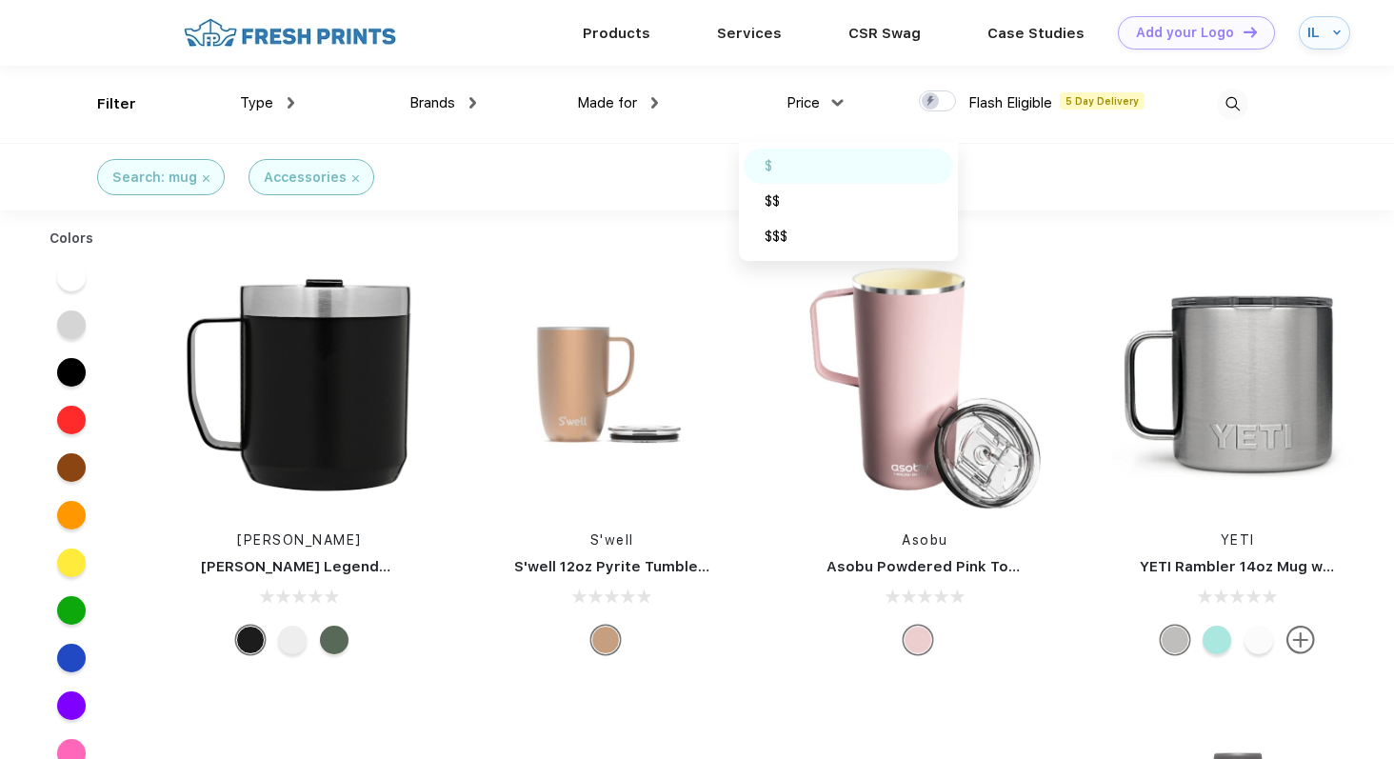
click at [802, 160] on div "$" at bounding box center [848, 166] width 209 height 35
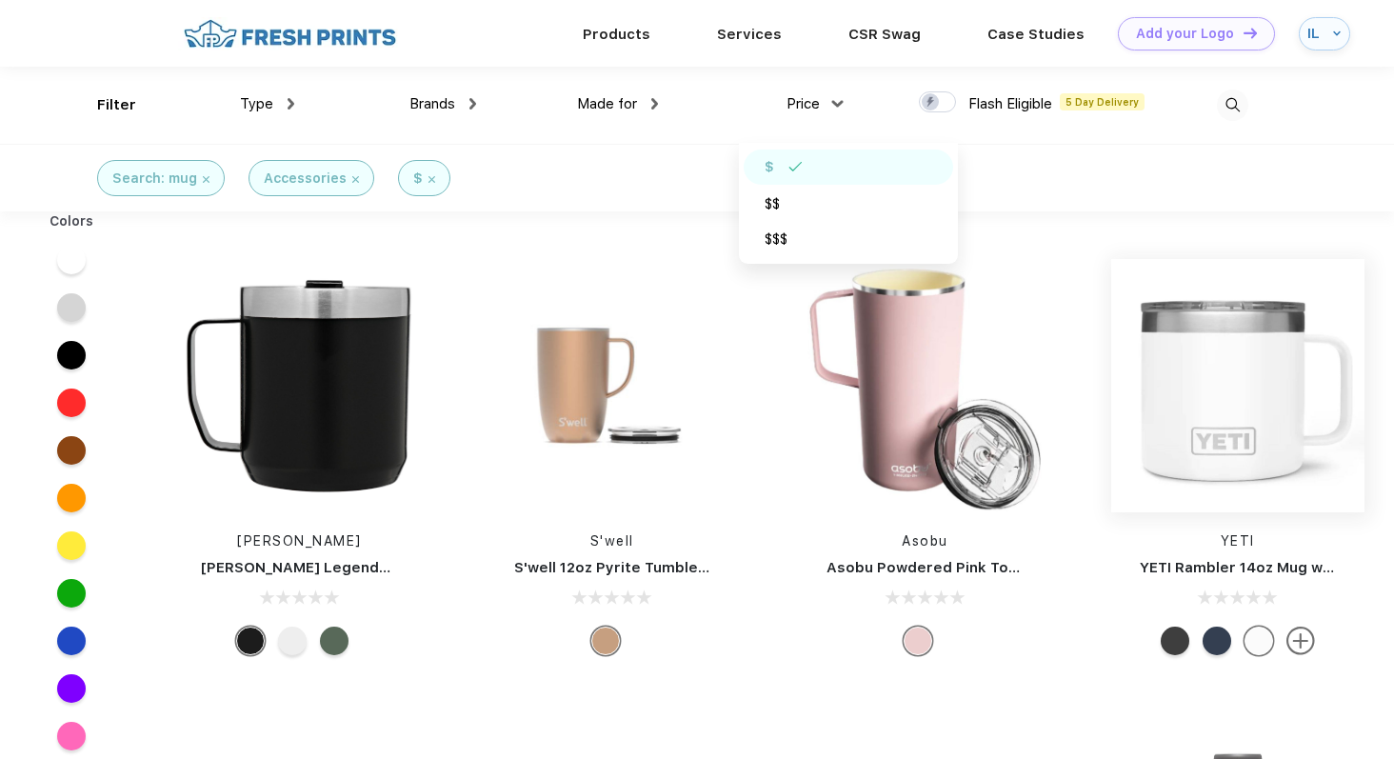
click at [1279, 480] on img at bounding box center [1237, 385] width 253 height 253
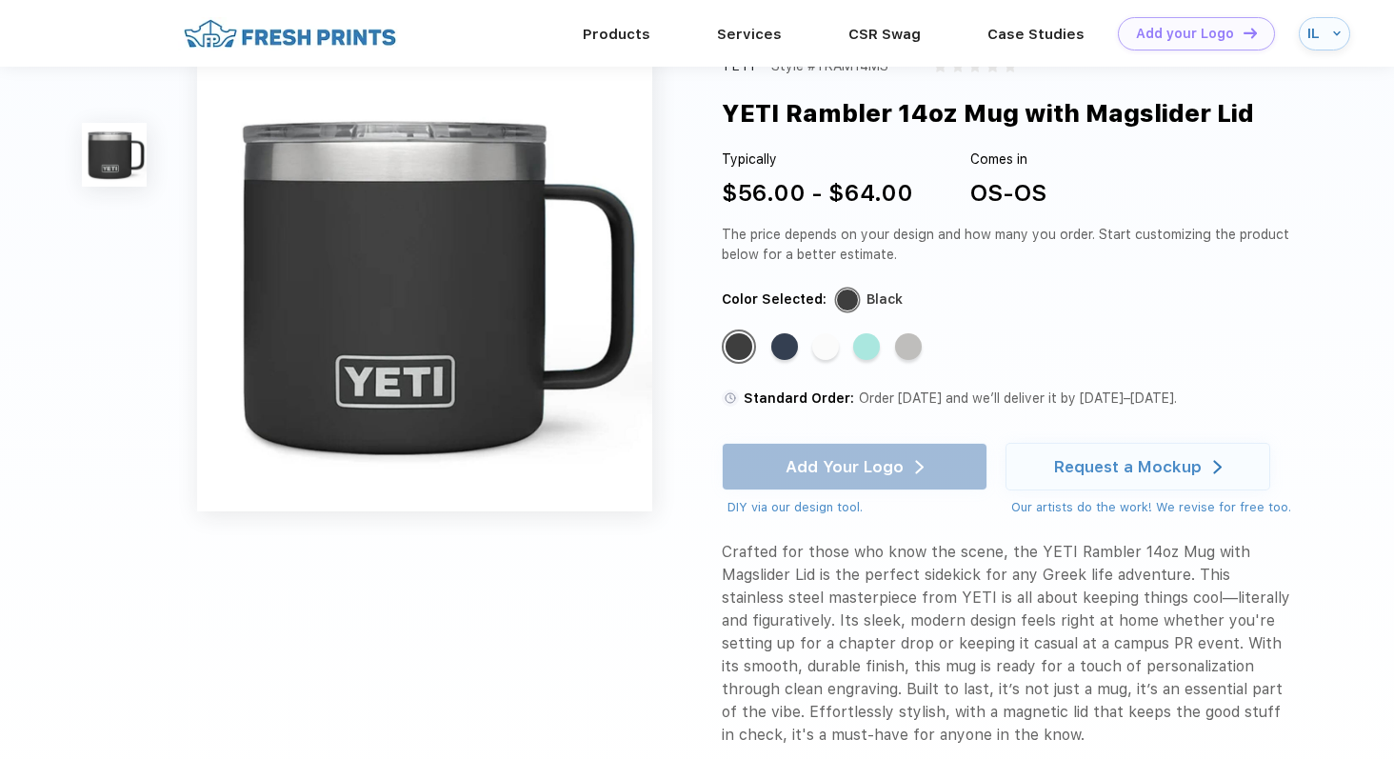
scroll to position [42, 0]
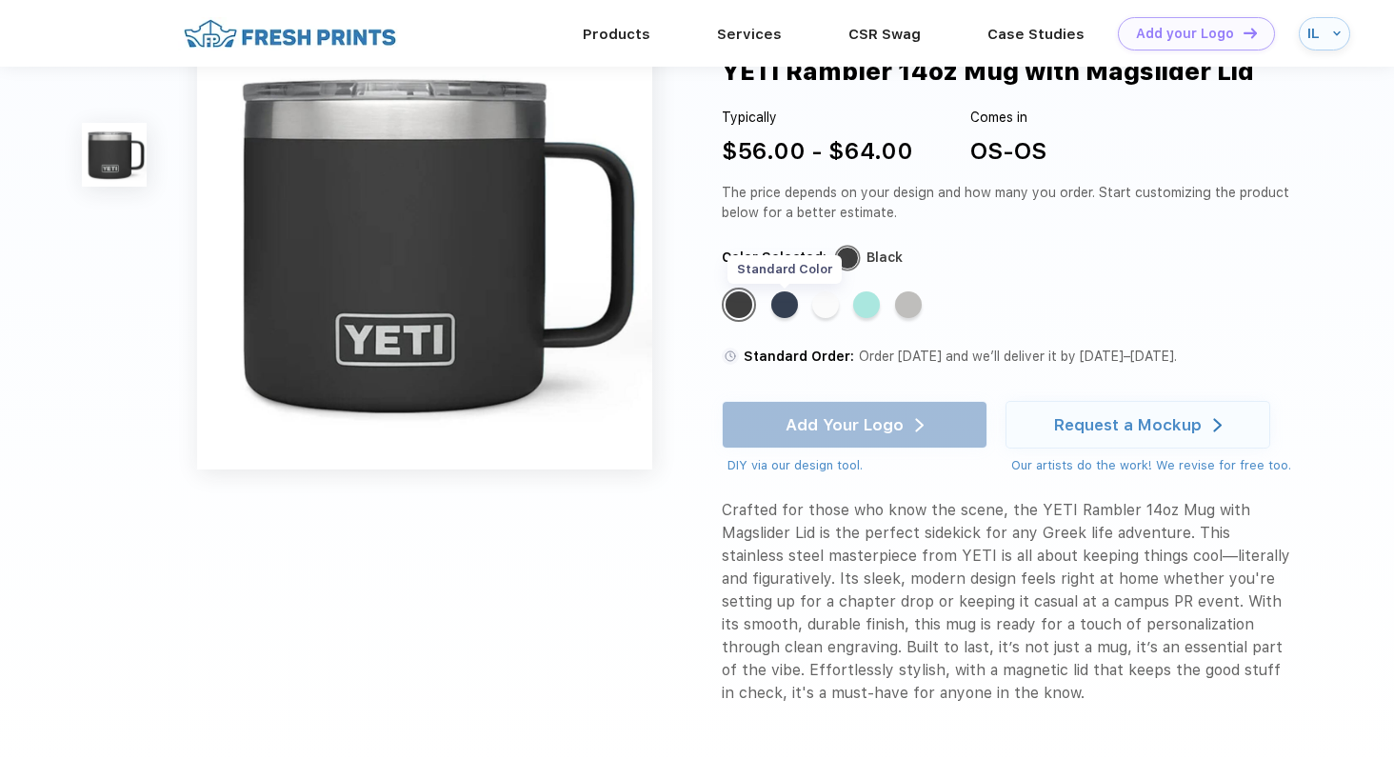
click at [781, 301] on div "Standard Color" at bounding box center [784, 304] width 27 height 27
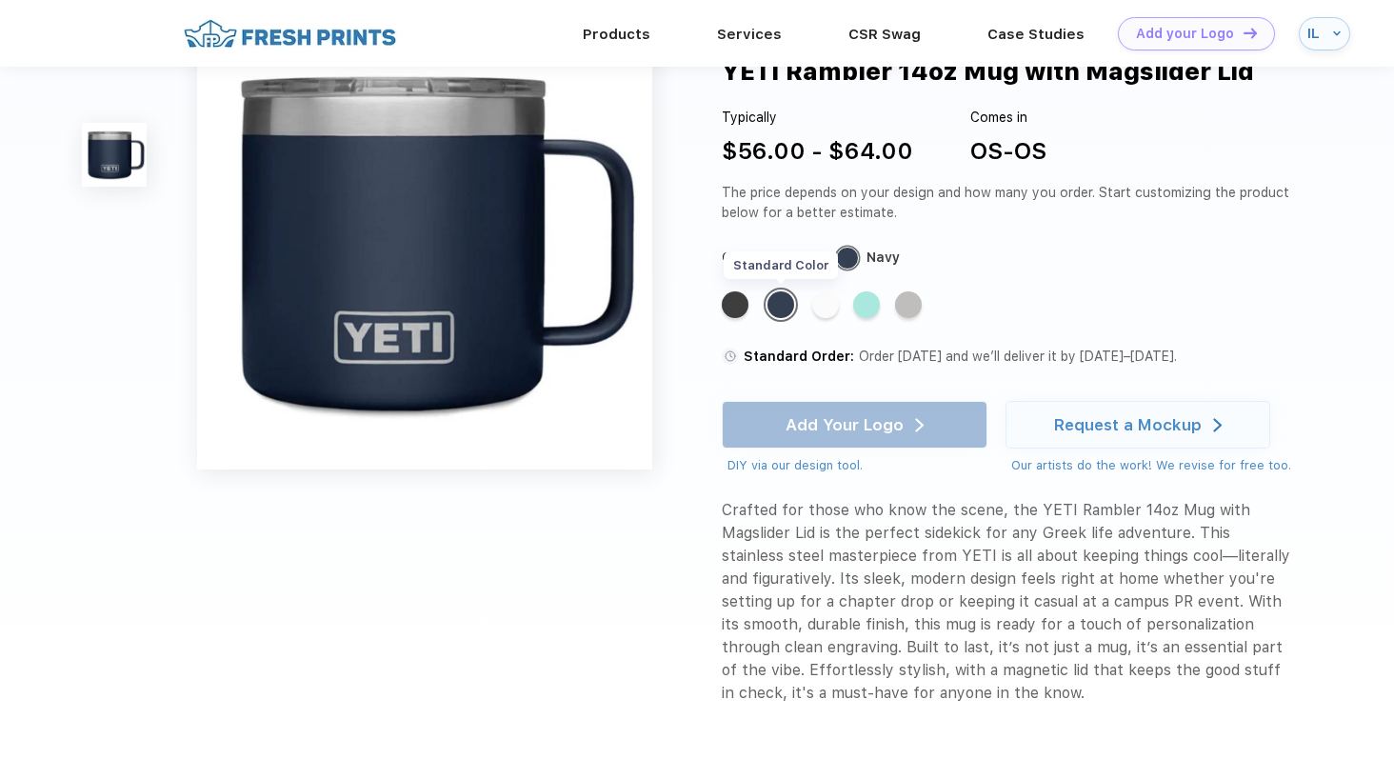
scroll to position [0, 0]
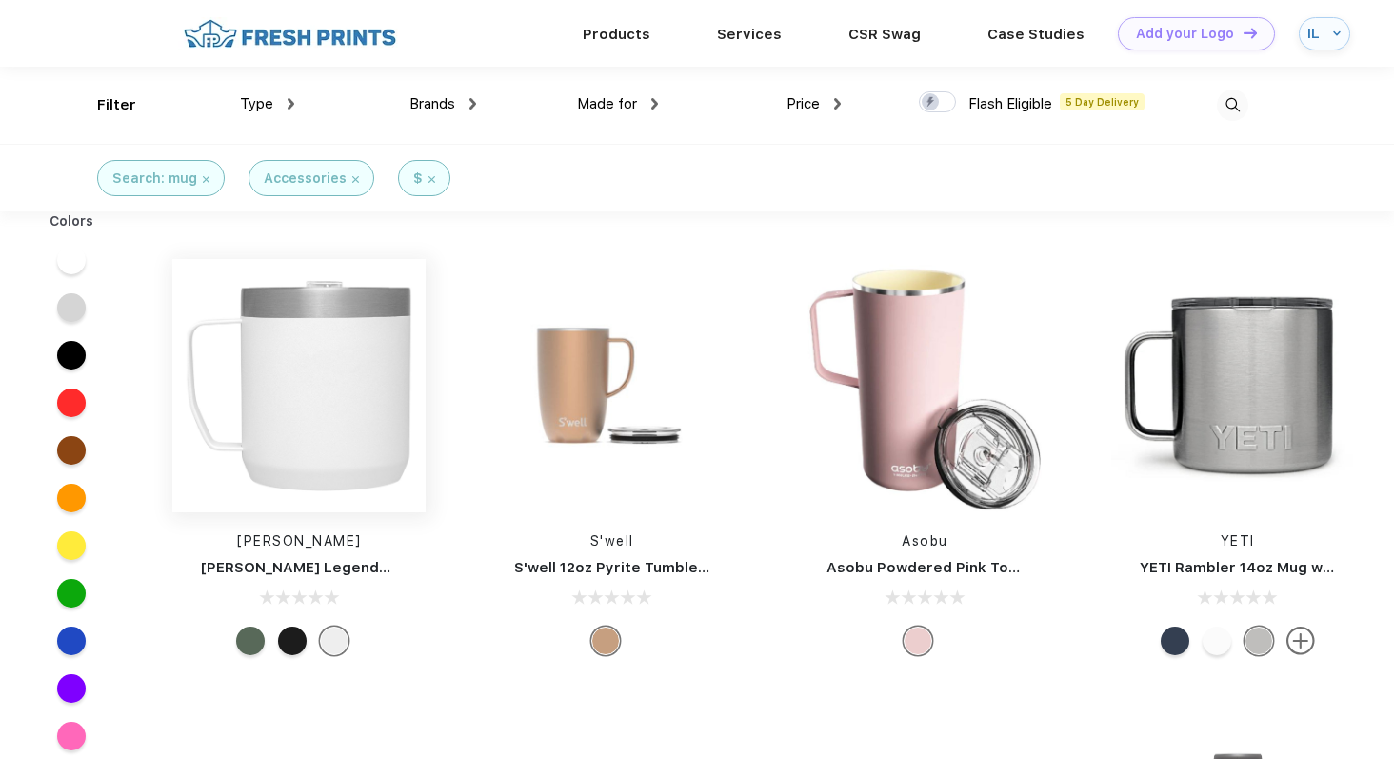
scroll to position [1, 0]
click at [350, 406] on img at bounding box center [298, 384] width 253 height 253
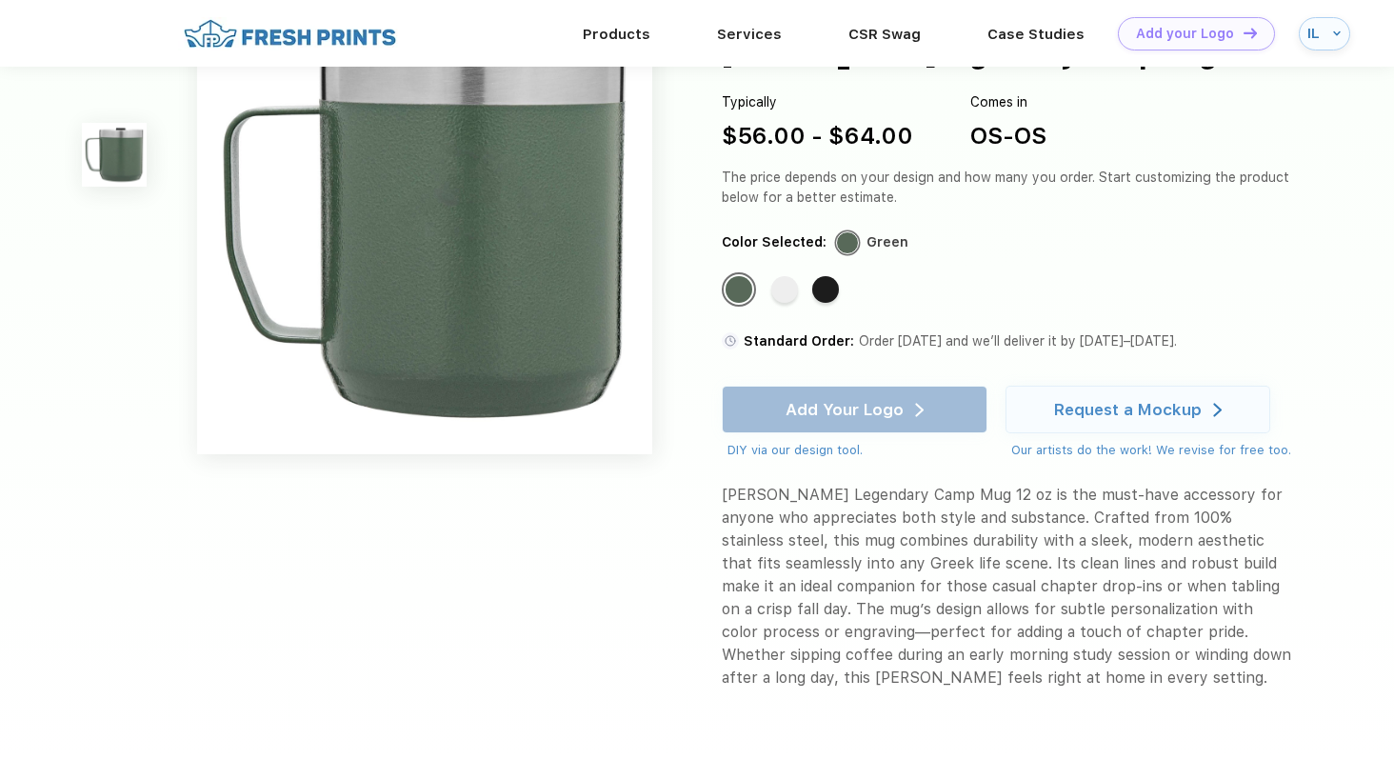
scroll to position [81, 0]
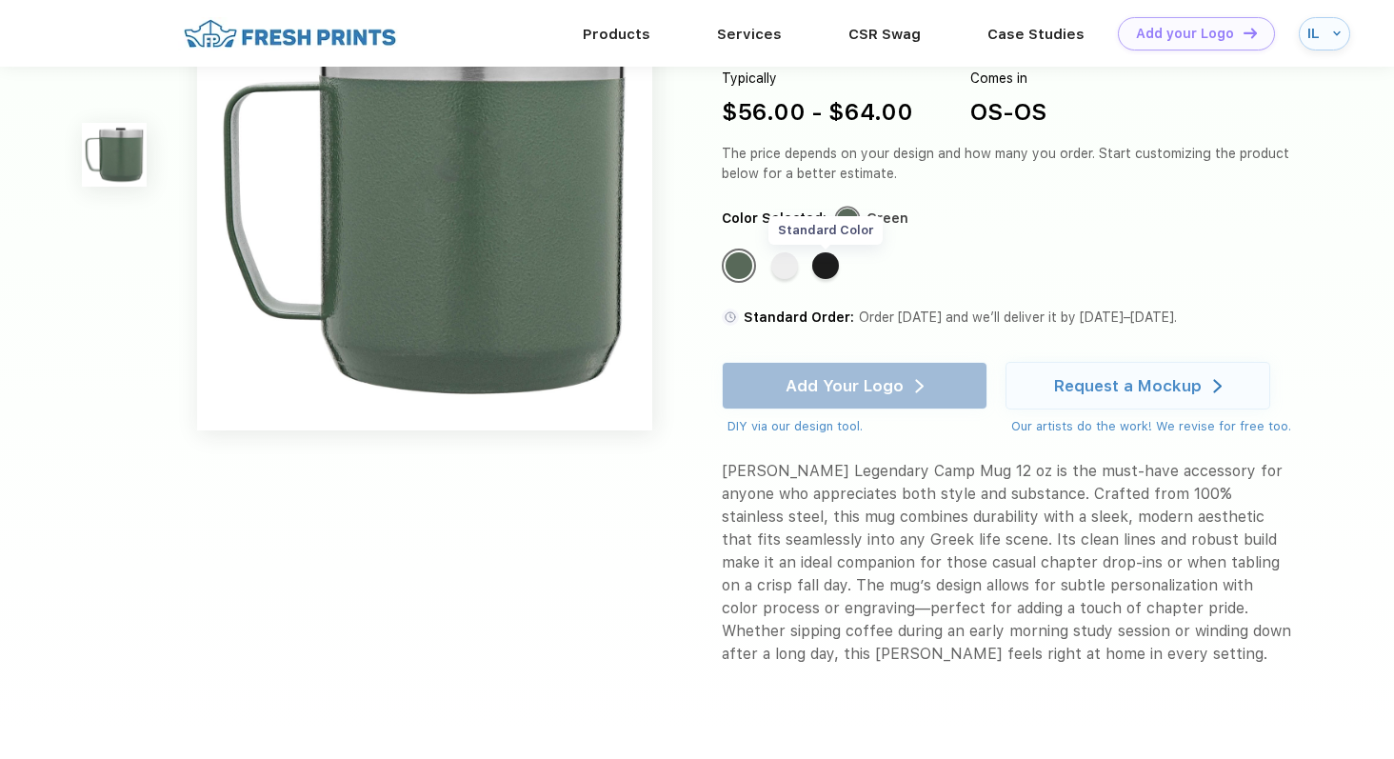
click at [830, 268] on div "Standard Color" at bounding box center [825, 265] width 27 height 27
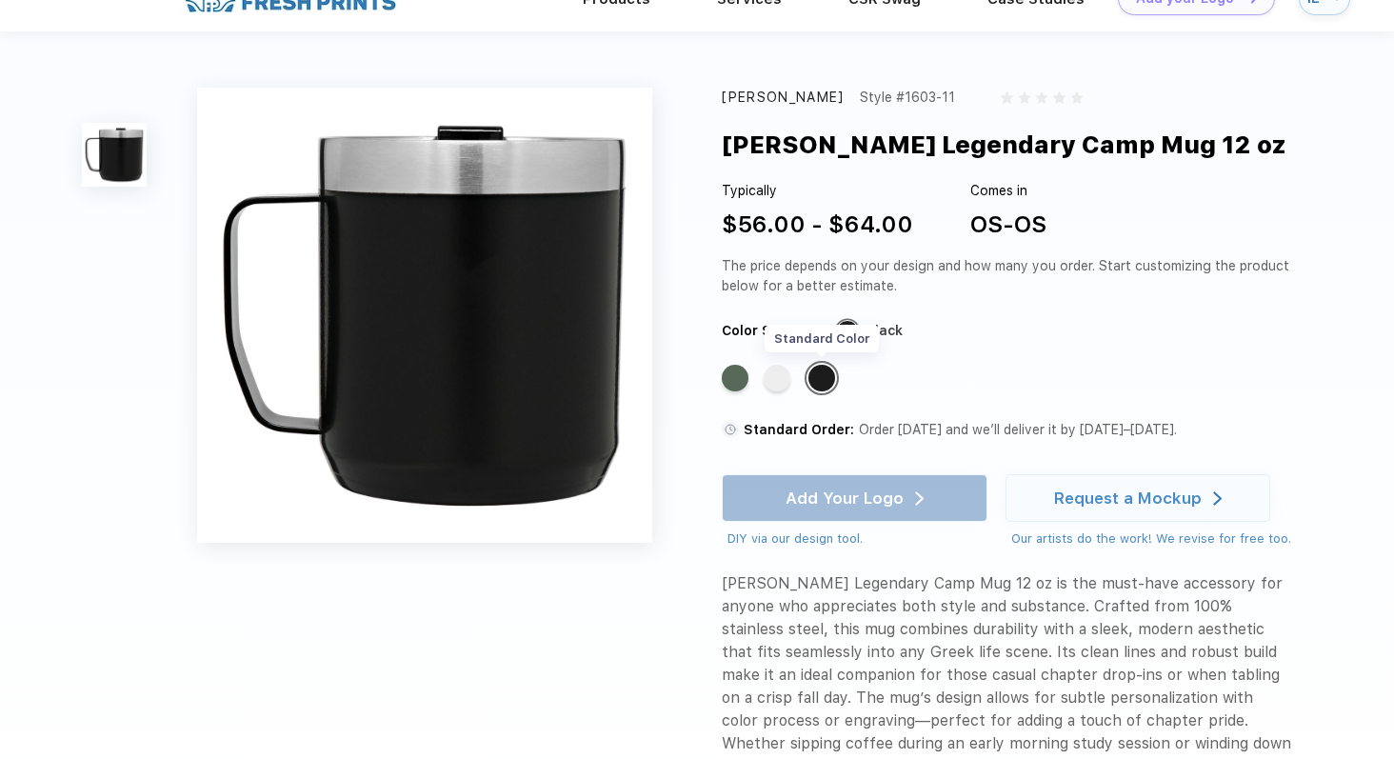
scroll to position [0, 0]
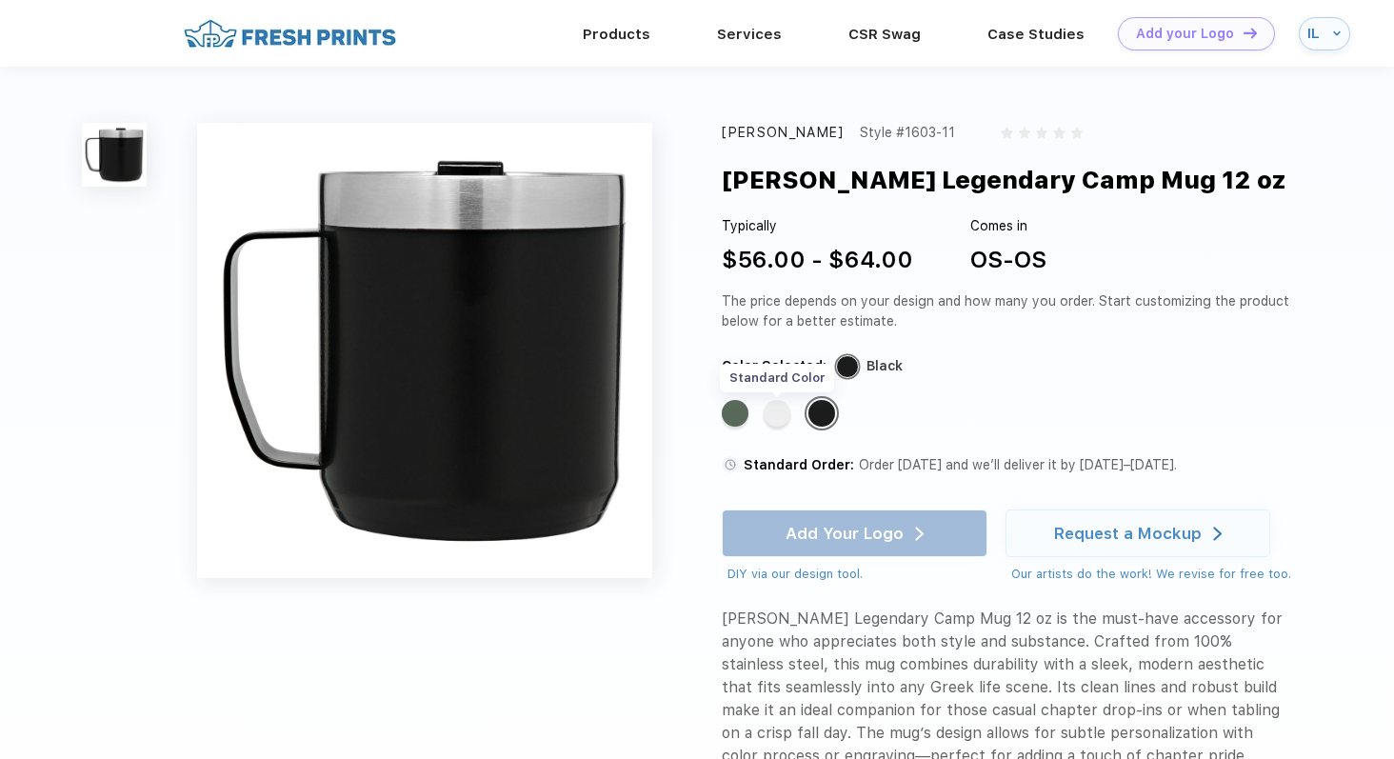
click at [781, 422] on div "Standard Color" at bounding box center [777, 413] width 27 height 27
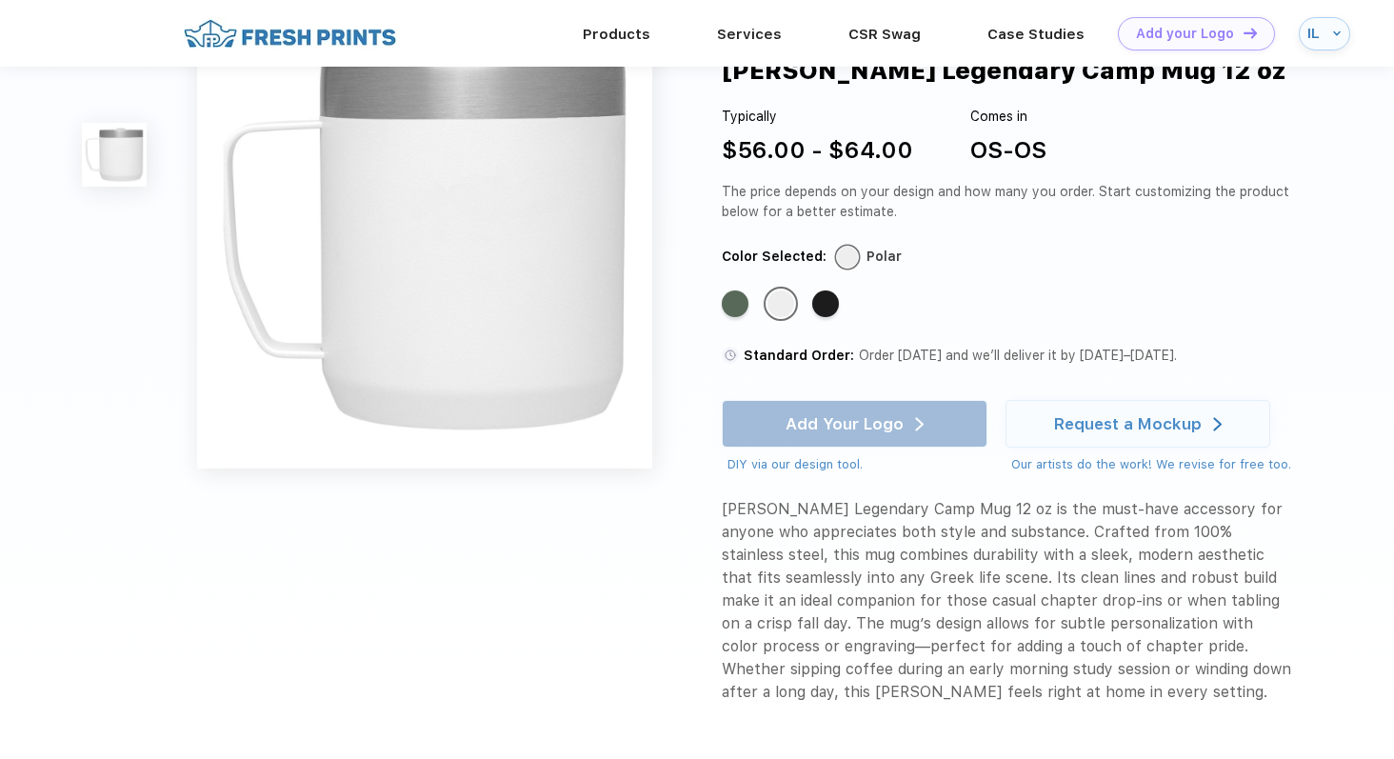
scroll to position [42, 0]
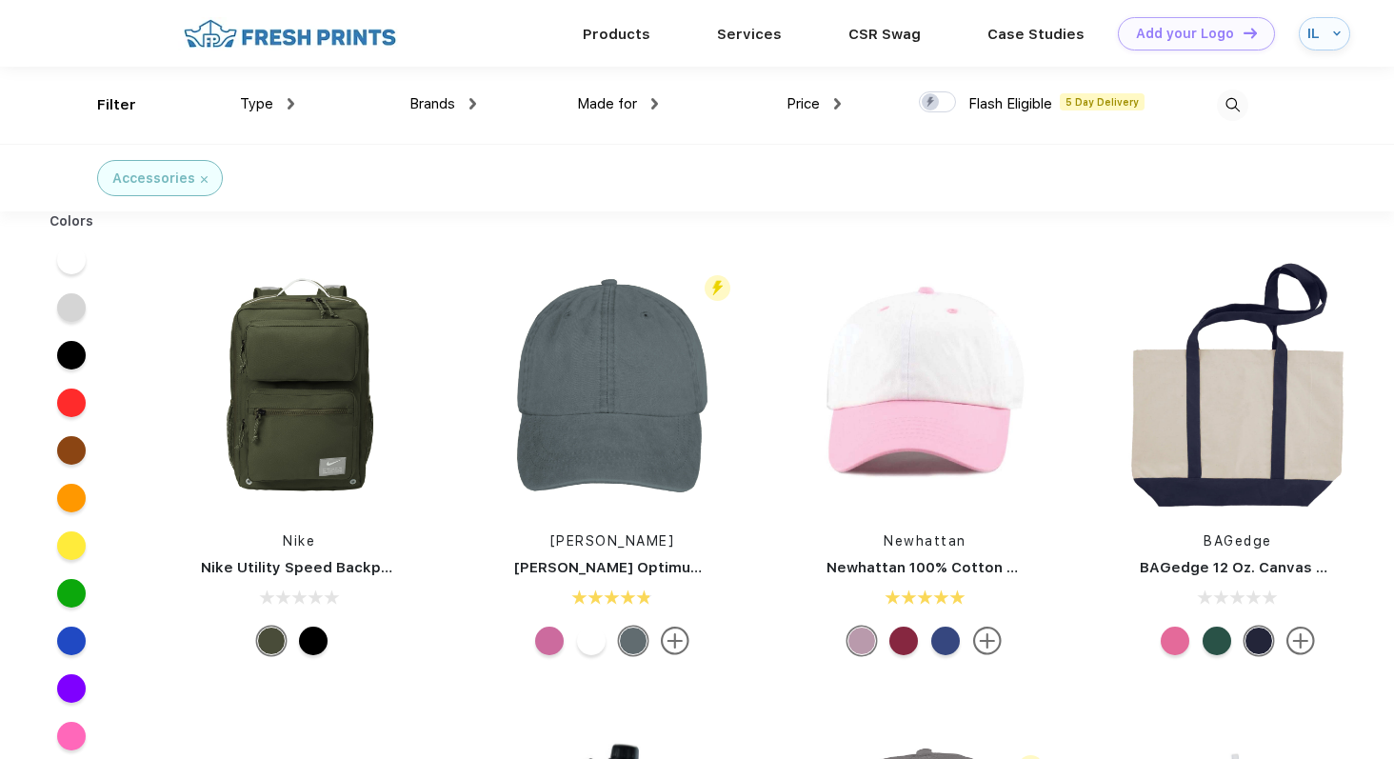
scroll to position [1, 0]
